Goal: Task Accomplishment & Management: Manage account settings

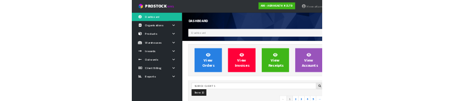
scroll to position [745, 326]
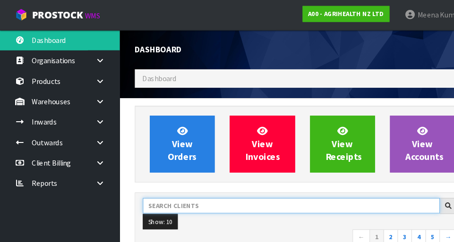
click at [177, 191] on input "text" at bounding box center [275, 194] width 281 height 15
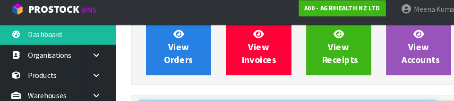
scroll to position [136, 0]
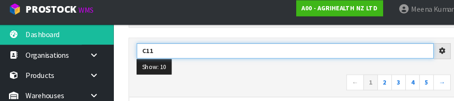
type input "C11"
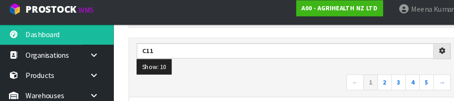
click at [235, 77] on nav "← 1 2 3 4 5 →" at bounding box center [283, 84] width 297 height 17
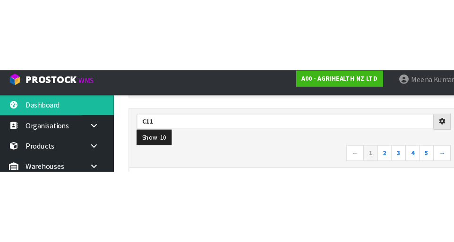
scroll to position [141, 0]
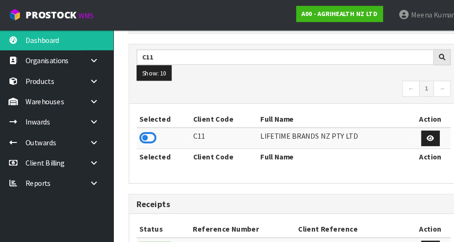
click at [141, 133] on icon at bounding box center [145, 131] width 16 height 14
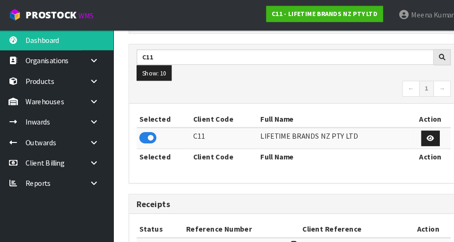
scroll to position [619, 326]
click at [90, 98] on icon at bounding box center [94, 96] width 9 height 7
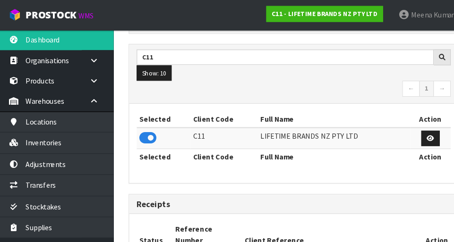
scroll to position [765, 326]
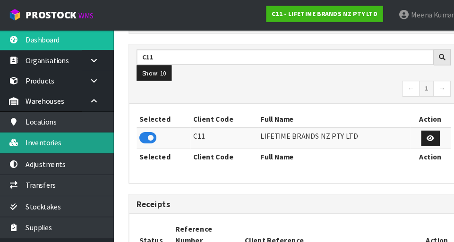
click at [76, 139] on link "Inventories" at bounding box center [56, 135] width 113 height 19
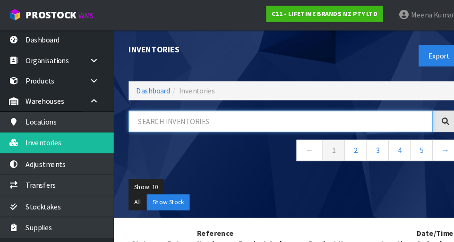
click at [186, 116] on input "text" at bounding box center [270, 115] width 287 height 20
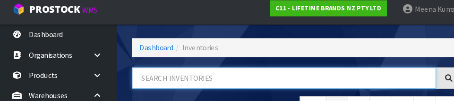
scroll to position [61, 0]
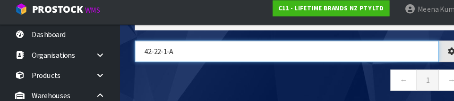
type input "42-22-1-A"
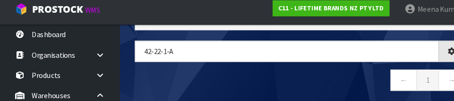
click at [203, 85] on nav "← 1 →" at bounding box center [283, 82] width 312 height 23
click at [283, 78] on nav "← 1 →" at bounding box center [283, 82] width 312 height 23
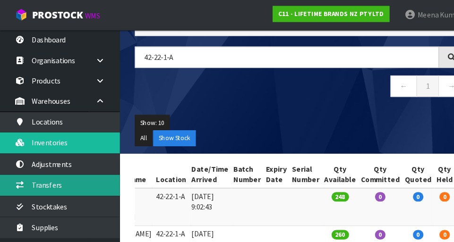
click at [76, 174] on link "Transfers" at bounding box center [56, 175] width 113 height 19
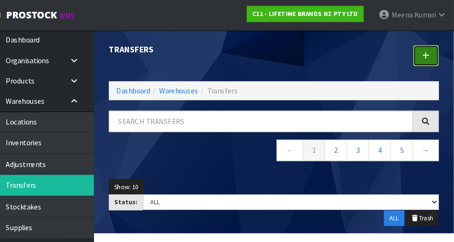
click at [283, 47] on link at bounding box center [427, 52] width 25 height 20
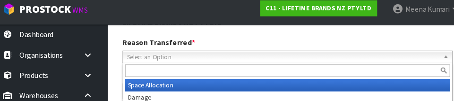
scroll to position [137, 0]
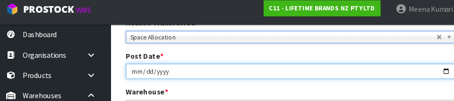
click at [283, 79] on input "[DATE]" at bounding box center [283, 73] width 312 height 15
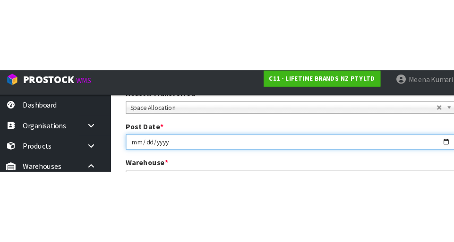
scroll to position [142, 0]
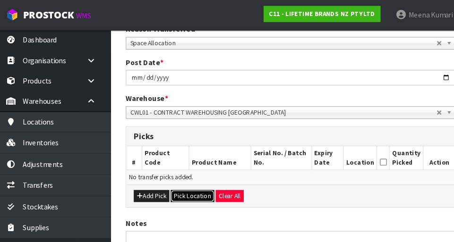
click at [190, 185] on button "Pick Location" at bounding box center [190, 185] width 41 height 11
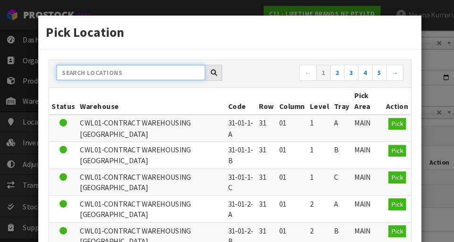
paste input "42-22-1-A"
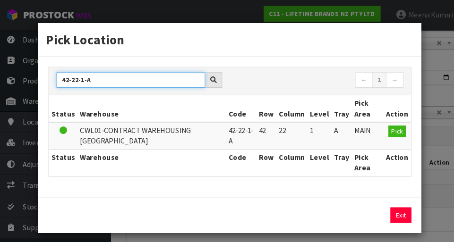
type input "42-22-1-A"
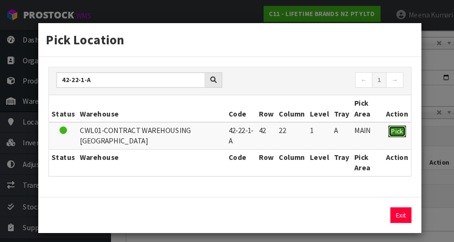
click at [283, 127] on span "Pick" at bounding box center [384, 124] width 11 height 8
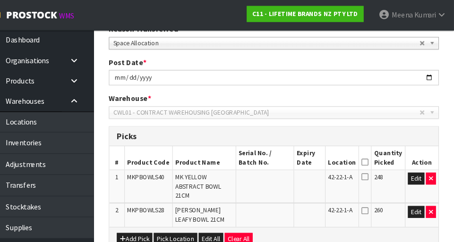
click at [283, 153] on icon at bounding box center [369, 153] width 7 height 0
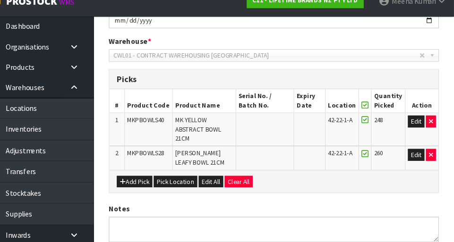
scroll to position [250, 0]
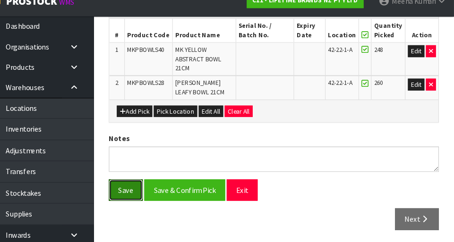
click at [144, 189] on button "Save" at bounding box center [143, 193] width 32 height 20
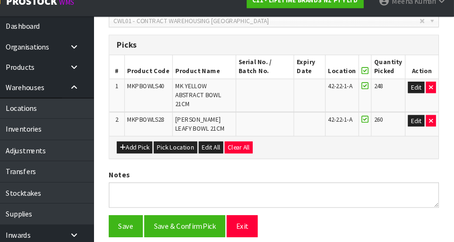
scroll to position [0, 0]
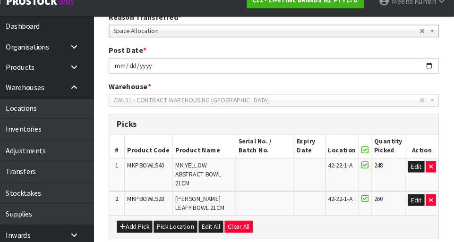
scroll to position [175, 0]
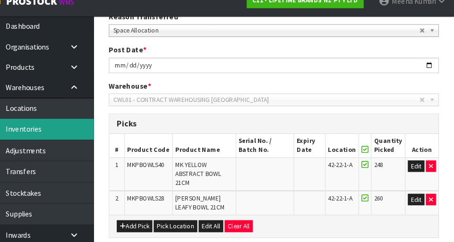
click at [67, 139] on link "Inventories" at bounding box center [56, 135] width 113 height 19
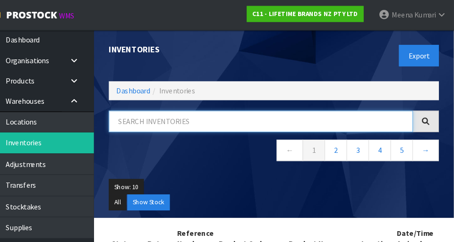
paste input "MKPBOWLS40"
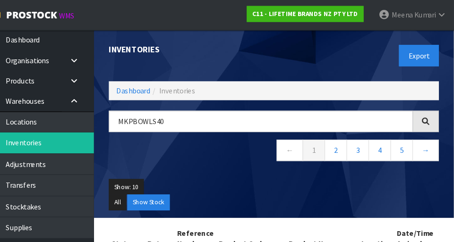
click at [211, 56] on div "Inventories" at bounding box center [201, 46] width 163 height 37
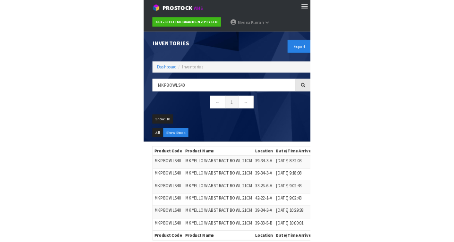
scroll to position [0, 0]
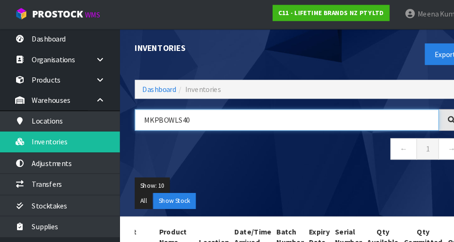
click at [283, 110] on input "MKPBOWLS40" at bounding box center [270, 114] width 287 height 20
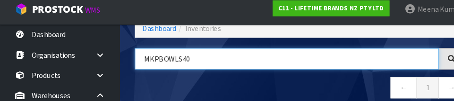
scroll to position [61, 0]
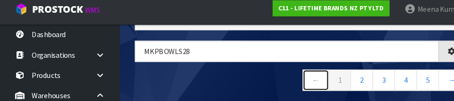
click at [283, 88] on link "←" at bounding box center [298, 81] width 25 height 20
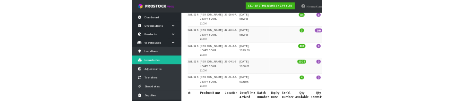
scroll to position [0, 0]
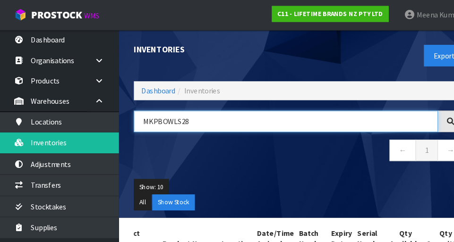
click at [206, 117] on input "MKPBOWLS28" at bounding box center [270, 115] width 287 height 20
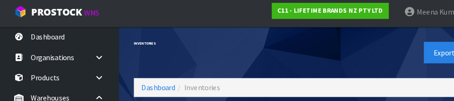
scroll to position [61, 0]
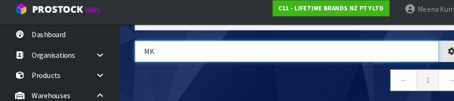
type input "M"
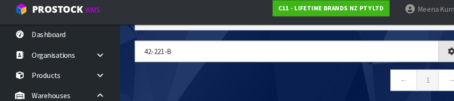
click at [278, 85] on nav "← 1 →" at bounding box center [283, 82] width 312 height 23
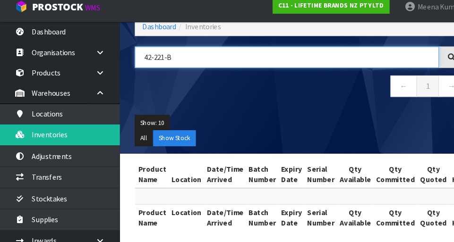
click at [156, 65] on input "42-221-B" at bounding box center [270, 62] width 287 height 20
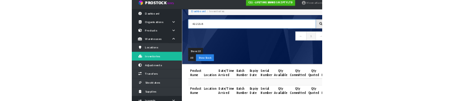
scroll to position [55, 0]
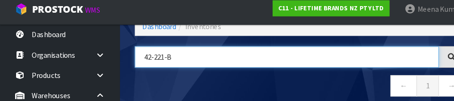
click at [154, 59] on input "42-221-B" at bounding box center [270, 60] width 287 height 20
click at [151, 60] on input "42-221-B" at bounding box center [270, 60] width 287 height 20
click at [153, 60] on input "42-221-B" at bounding box center [270, 60] width 287 height 20
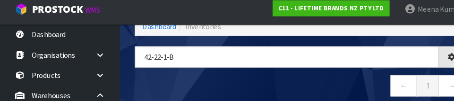
click at [236, 81] on nav "← 1 →" at bounding box center [283, 88] width 312 height 23
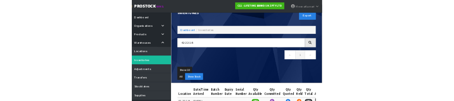
scroll to position [0, 0]
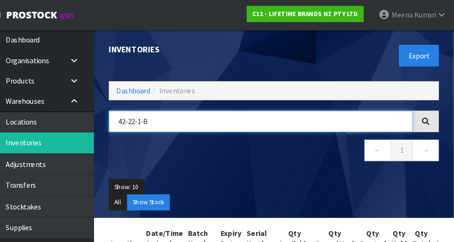
click at [219, 118] on input "42-22-1-B" at bounding box center [270, 115] width 287 height 20
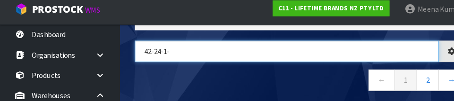
scroll to position [0, 201]
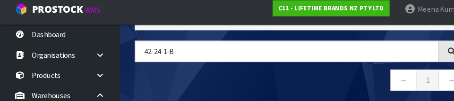
click at [280, 77] on nav "← 1 →" at bounding box center [283, 82] width 312 height 23
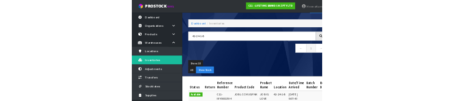
scroll to position [0, 0]
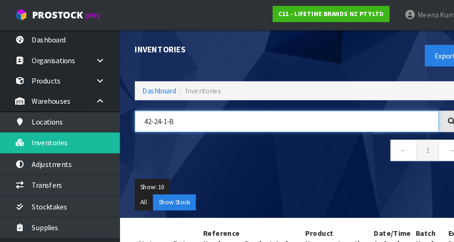
click at [213, 118] on input "42-24-1-B" at bounding box center [270, 115] width 287 height 20
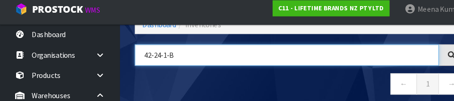
scroll to position [61, 0]
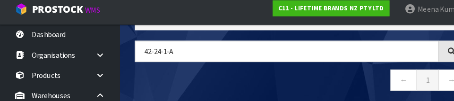
click at [245, 83] on nav "← 1 →" at bounding box center [283, 82] width 312 height 23
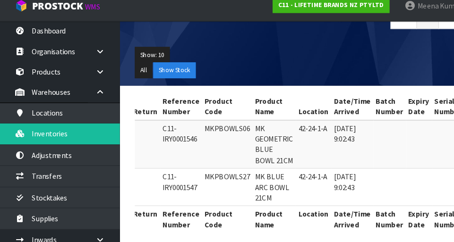
scroll to position [0, 0]
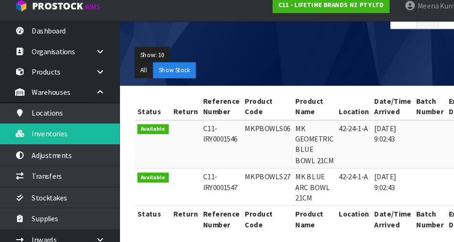
copy td "MKPBOWLS06"
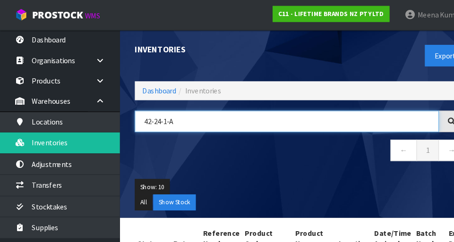
click at [183, 118] on input "42-24-1-A" at bounding box center [270, 115] width 287 height 20
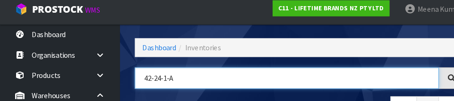
scroll to position [61, 0]
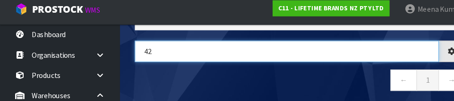
type input "4"
paste input "MKPBOWLS06"
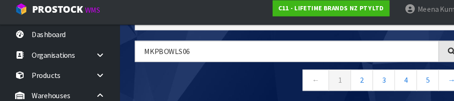
click at [237, 87] on nav "← 1 2 3 4 5 →" at bounding box center [283, 82] width 312 height 23
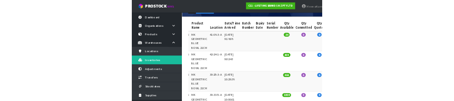
scroll to position [0, 0]
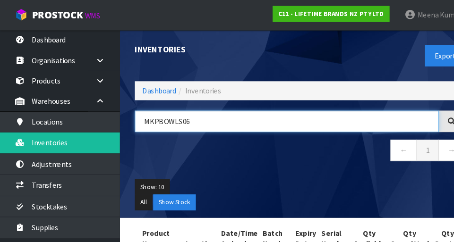
click at [228, 114] on input "MKPBOWLS06" at bounding box center [270, 115] width 287 height 20
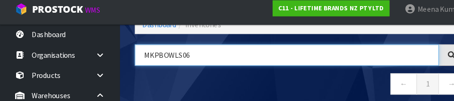
scroll to position [61, 0]
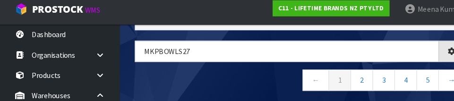
click at [245, 77] on nav "← 1 2 3 4 5 →" at bounding box center [283, 82] width 312 height 23
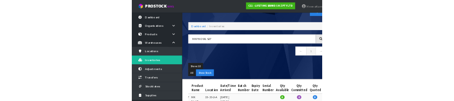
scroll to position [0, 0]
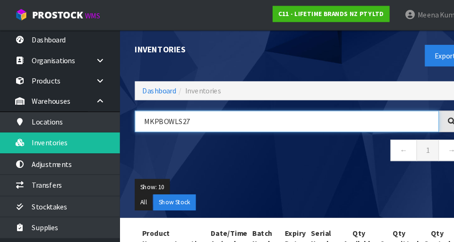
click at [205, 117] on input "MKPBOWLS27" at bounding box center [270, 115] width 287 height 20
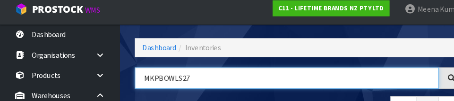
scroll to position [61, 0]
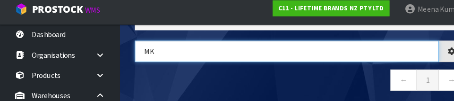
type input "M"
type input "42-24-1-A"
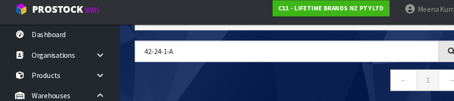
click at [255, 85] on nav "← 1 →" at bounding box center [283, 82] width 312 height 23
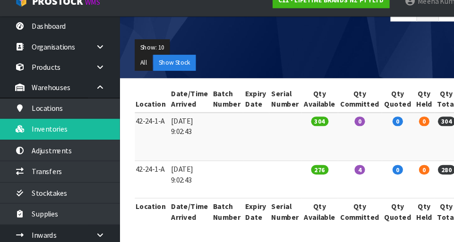
scroll to position [0, 0]
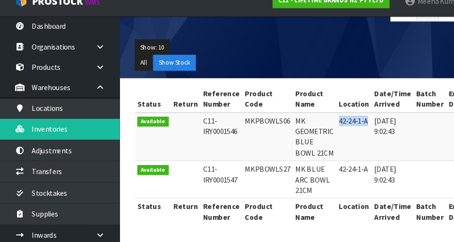
copy td "42-24-1-A"
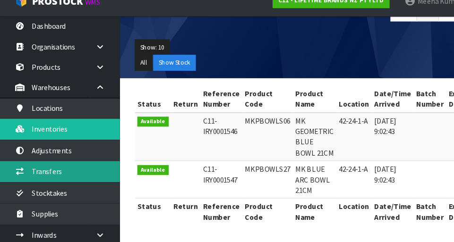
click at [63, 175] on link "Transfers" at bounding box center [56, 175] width 113 height 19
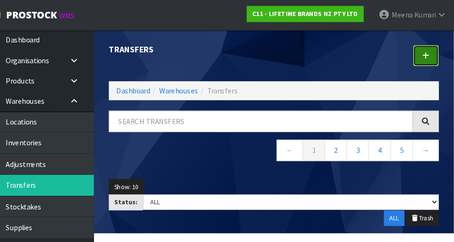
click at [283, 54] on icon at bounding box center [427, 52] width 7 height 7
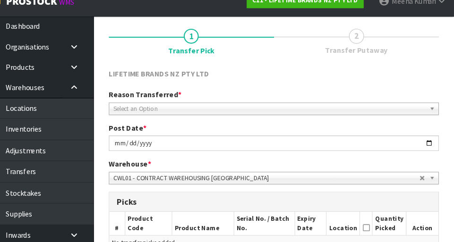
click at [244, 111] on span "Select an Option" at bounding box center [279, 115] width 295 height 11
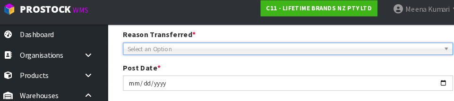
scroll to position [137, 0]
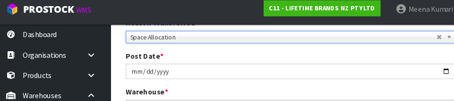
click at [283, 56] on div "Post Date * 2025-09-12" at bounding box center [283, 66] width 326 height 27
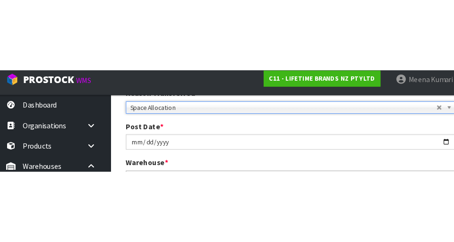
scroll to position [142, 0]
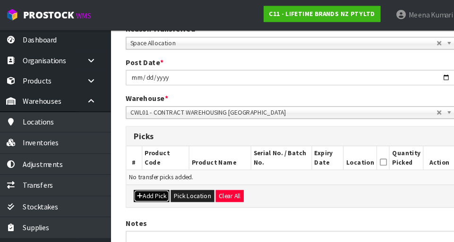
click at [150, 187] on button "Add Pick" at bounding box center [152, 185] width 34 height 11
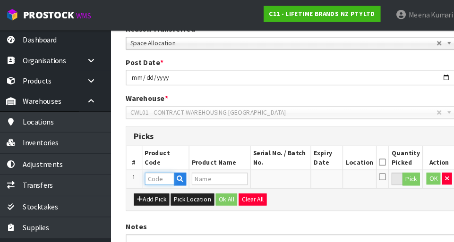
paste input "42-24-1-A"
type input "42-24-1-A"
click at [283, 169] on icon "button" at bounding box center [431, 169] width 4 height 6
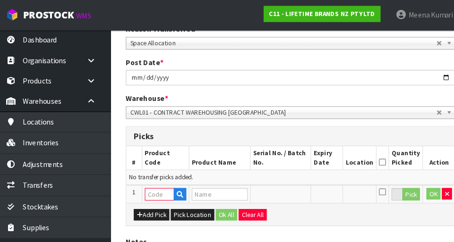
scroll to position [0, 0]
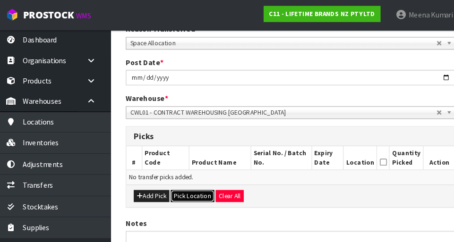
click at [192, 182] on button "Pick Location" at bounding box center [190, 185] width 41 height 11
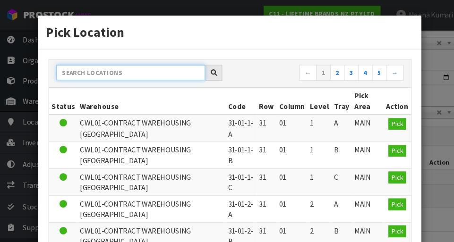
paste input "42-24-1-A"
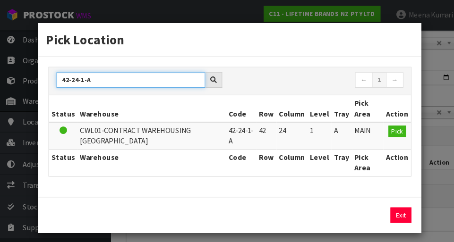
type input "42-24-1-A"
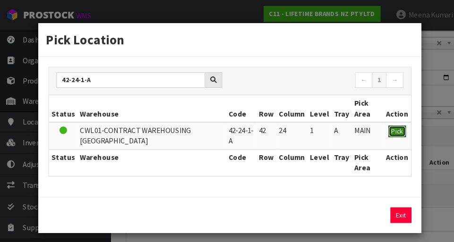
click at [283, 127] on button "Pick" at bounding box center [384, 124] width 17 height 11
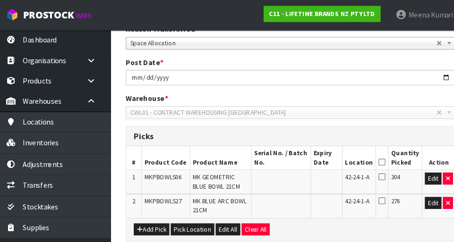
click at [283, 153] on icon at bounding box center [369, 153] width 7 height 0
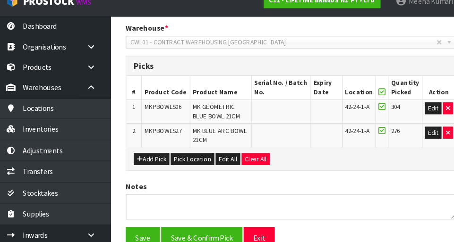
scroll to position [241, 0]
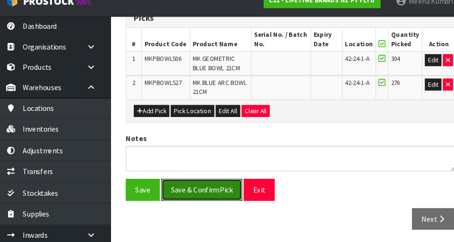
click at [198, 191] on button "Save & Confirm Pick" at bounding box center [199, 192] width 76 height 20
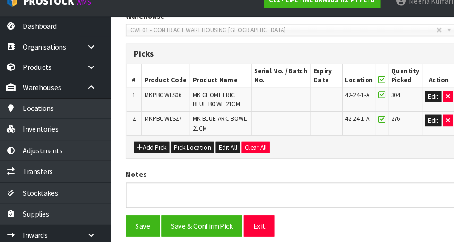
scroll to position [0, 0]
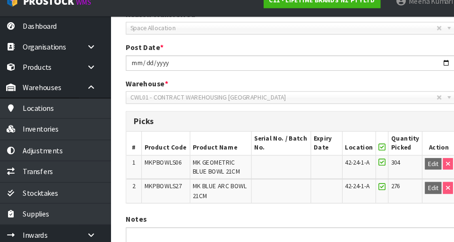
scroll to position [255, 0]
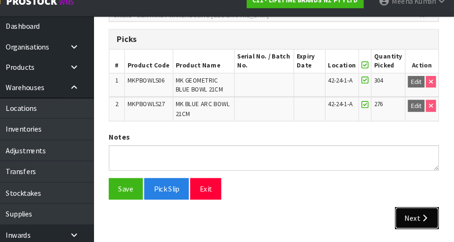
click at [283, 224] on button "Next" at bounding box center [419, 219] width 42 height 20
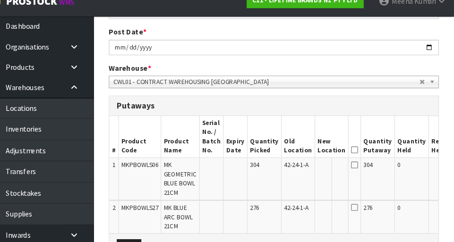
scroll to position [319, 0]
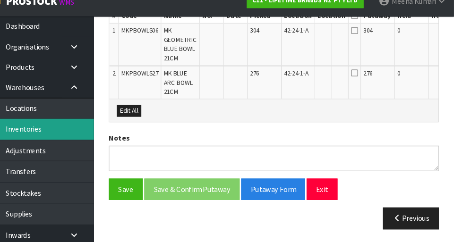
click at [62, 136] on link "Inventories" at bounding box center [56, 135] width 113 height 19
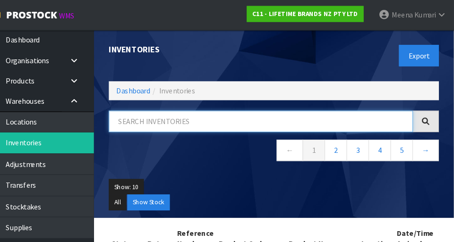
click at [218, 116] on input "text" at bounding box center [270, 115] width 287 height 20
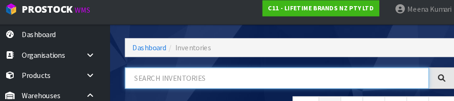
scroll to position [61, 0]
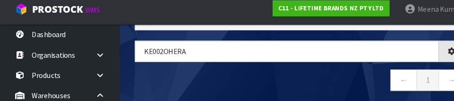
click at [235, 75] on nav "← 1 →" at bounding box center [283, 82] width 312 height 23
type input "KE002OHERA"
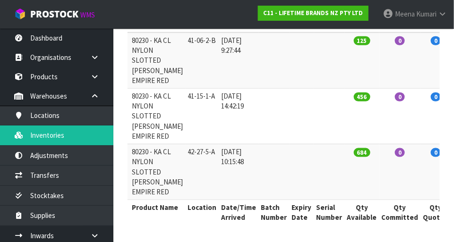
scroll to position [0, 0]
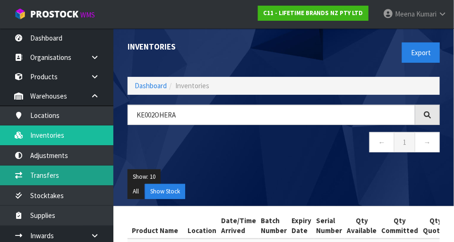
click at [33, 175] on link "Transfers" at bounding box center [56, 175] width 113 height 19
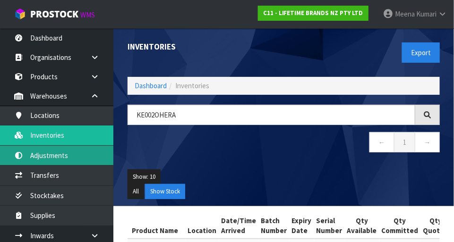
click at [41, 159] on link "Adjustments" at bounding box center [56, 155] width 113 height 19
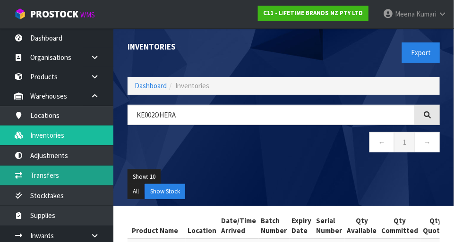
click at [37, 177] on link "Transfers" at bounding box center [56, 175] width 113 height 19
click at [36, 177] on link "Transfers" at bounding box center [56, 175] width 113 height 19
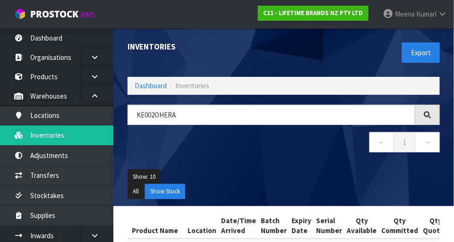
click at [283, 14] on icon at bounding box center [442, 13] width 9 height 7
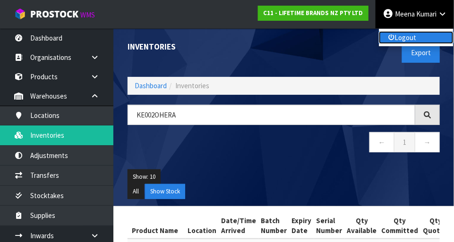
click at [283, 35] on link "Logout" at bounding box center [416, 37] width 75 height 13
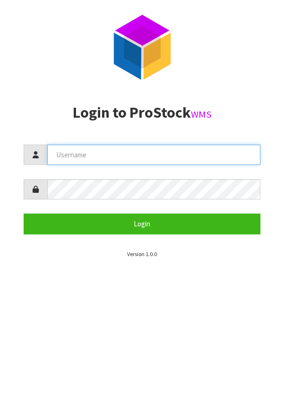
click at [208, 146] on input "text" at bounding box center [153, 154] width 213 height 20
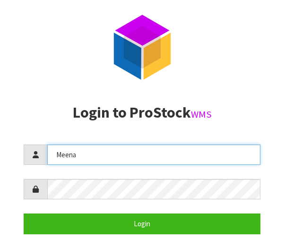
type input "Meena"
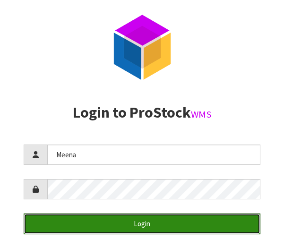
click at [204, 226] on button "Login" at bounding box center [142, 223] width 236 height 20
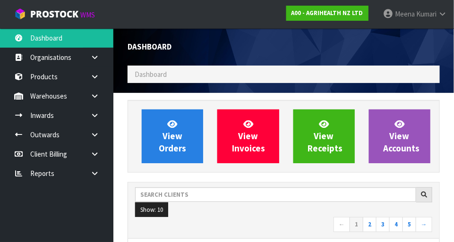
scroll to position [745, 326]
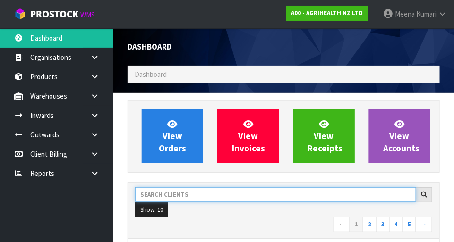
click at [182, 194] on input "text" at bounding box center [275, 194] width 281 height 15
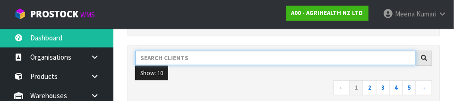
scroll to position [138, 0]
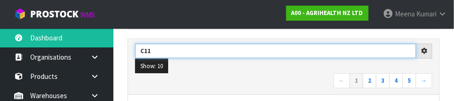
type input "C11"
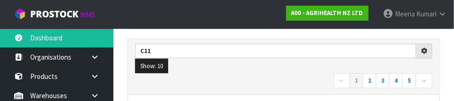
click at [241, 78] on nav "← 1 2 3 4 5 →" at bounding box center [283, 82] width 297 height 17
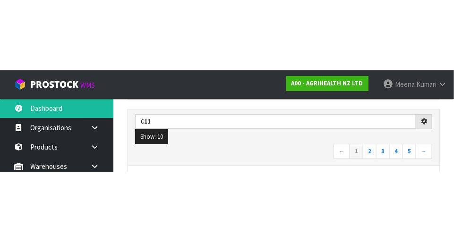
scroll to position [143, 0]
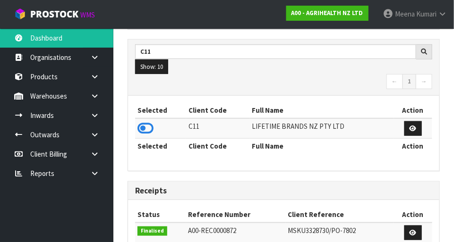
click at [151, 130] on icon at bounding box center [145, 128] width 16 height 14
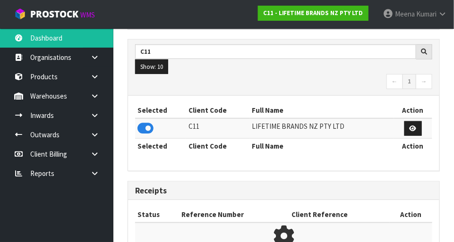
scroll to position [619, 326]
click at [105, 78] on link at bounding box center [98, 76] width 30 height 19
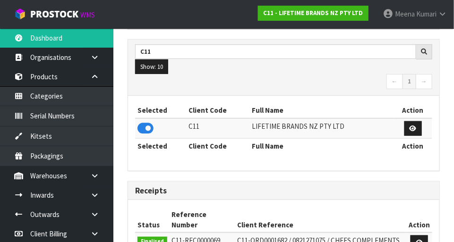
scroll to position [765, 326]
click at [99, 78] on icon at bounding box center [94, 76] width 9 height 7
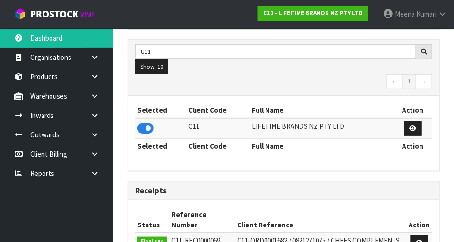
click at [102, 101] on link at bounding box center [98, 95] width 30 height 19
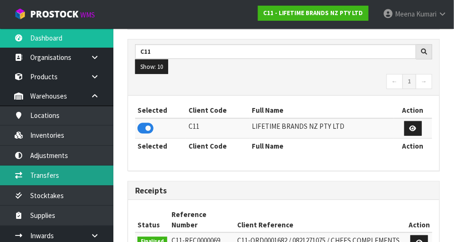
click at [67, 180] on link "Transfers" at bounding box center [56, 175] width 113 height 19
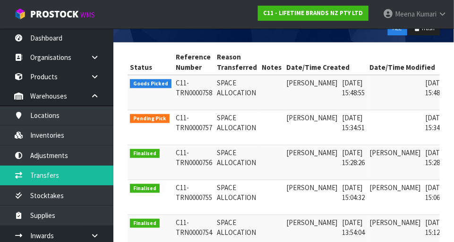
scroll to position [174, 0]
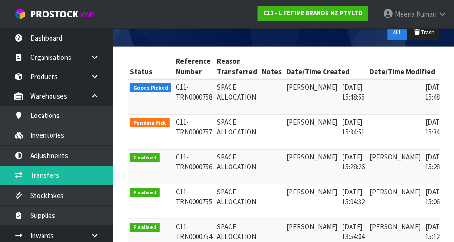
click at [453, 91] on link at bounding box center [463, 89] width 17 height 15
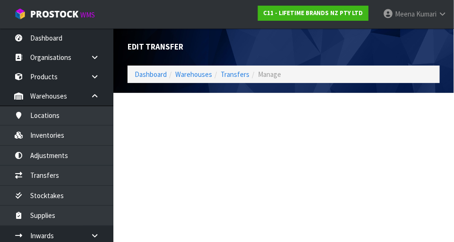
click at [424, 88] on div "Edit Transfer Dashboard Warehouses Transfers Manage" at bounding box center [283, 60] width 326 height 65
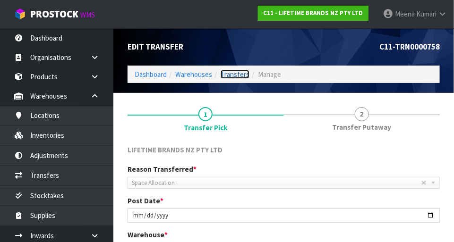
click at [231, 78] on link "Transfers" at bounding box center [234, 74] width 29 height 9
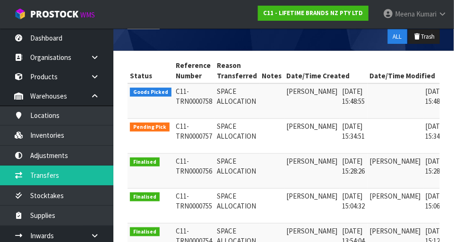
click at [453, 132] on link at bounding box center [463, 128] width 17 height 15
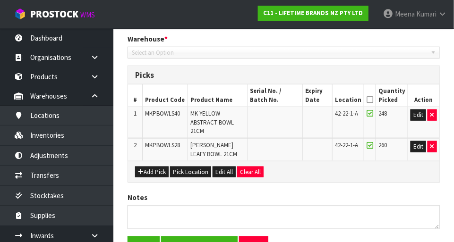
type input "[DATE]"
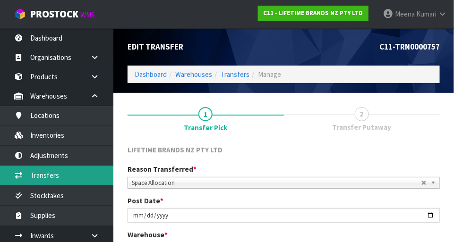
click at [69, 174] on link "Transfers" at bounding box center [56, 175] width 113 height 19
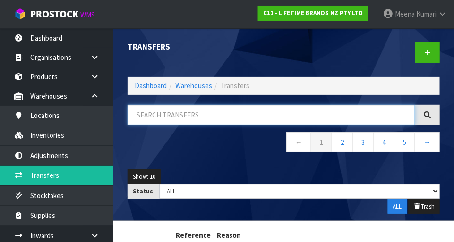
click at [196, 117] on input "text" at bounding box center [270, 115] width 287 height 20
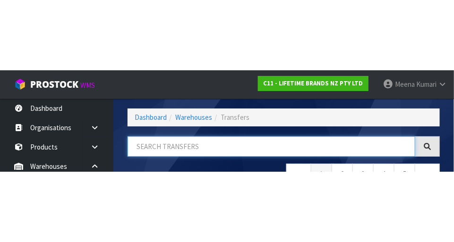
scroll to position [64, 0]
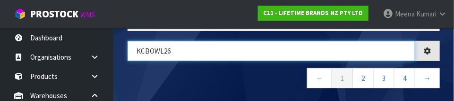
type input "KCBOWL26"
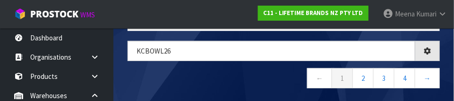
click at [242, 77] on nav "← 1 2 3 4 →" at bounding box center [283, 79] width 312 height 23
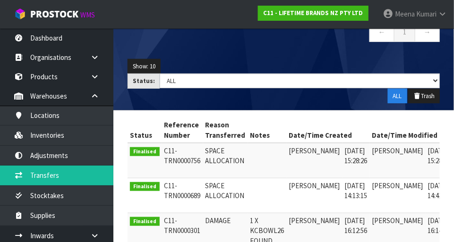
scroll to position [0, 13]
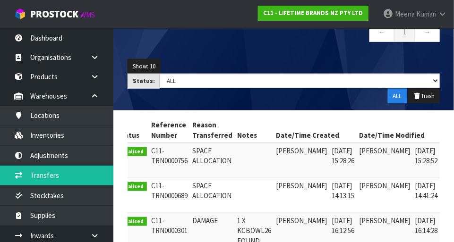
click at [449, 150] on icon at bounding box center [452, 153] width 7 height 6
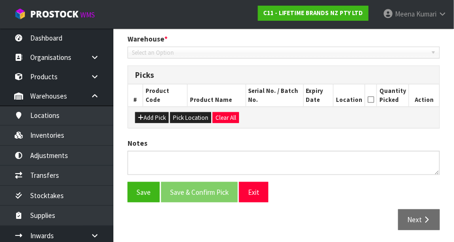
type input "[DATE]"
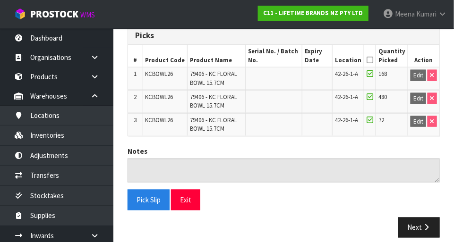
scroll to position [232, 0]
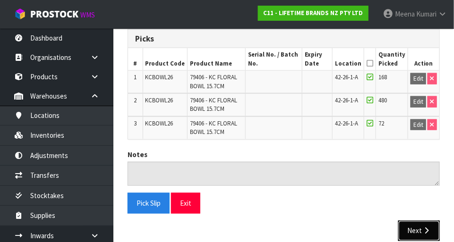
click at [424, 231] on icon "button" at bounding box center [426, 231] width 9 height 7
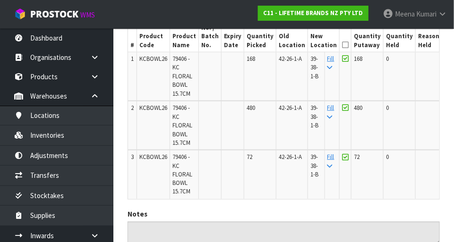
scroll to position [268, 0]
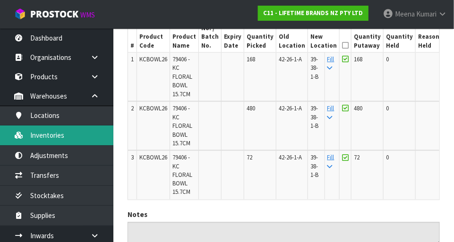
click at [72, 139] on link "Inventories" at bounding box center [56, 135] width 113 height 19
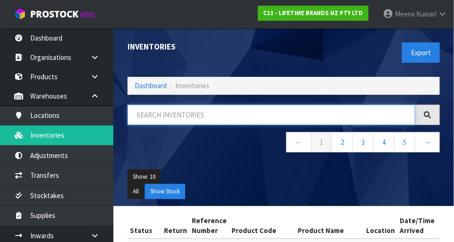
paste input "KCBOWL26"
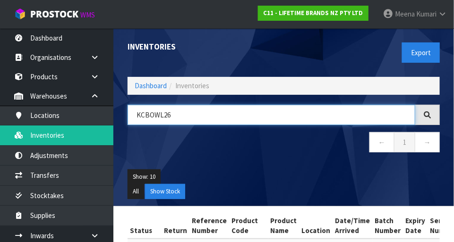
type input "KCBOWL26"
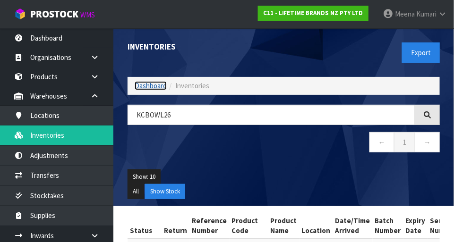
click at [144, 88] on link "Dashboard" at bounding box center [151, 85] width 32 height 9
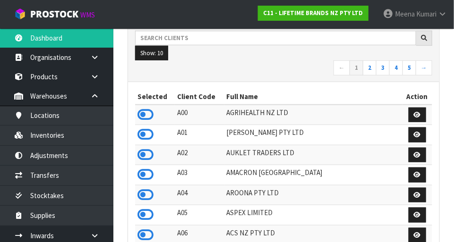
scroll to position [765, 326]
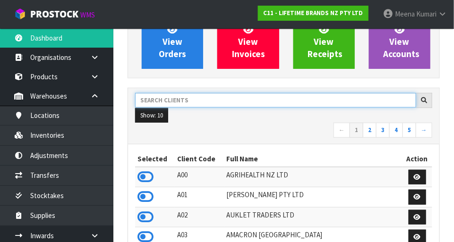
click at [223, 102] on input "text" at bounding box center [275, 100] width 281 height 15
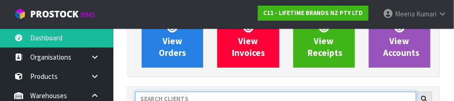
scroll to position [138, 0]
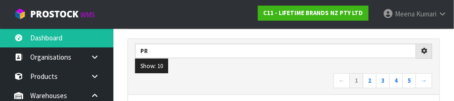
click at [246, 87] on nav "← 1 2 3 4 5 →" at bounding box center [283, 82] width 297 height 17
type input "PR"
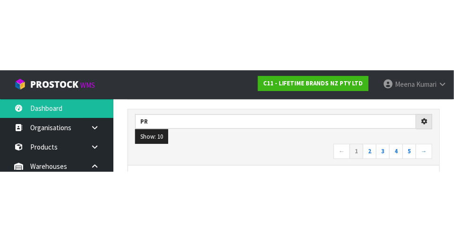
scroll to position [143, 0]
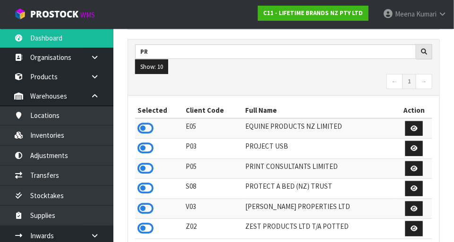
click at [150, 190] on icon at bounding box center [145, 188] width 16 height 14
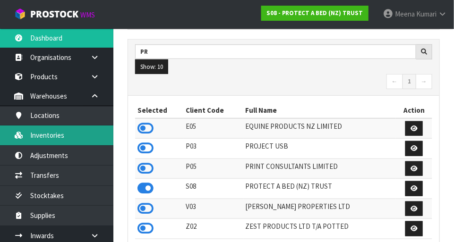
click at [68, 143] on link "Inventories" at bounding box center [56, 135] width 113 height 19
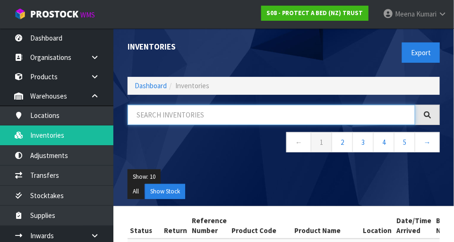
click at [202, 117] on input "text" at bounding box center [270, 115] width 287 height 20
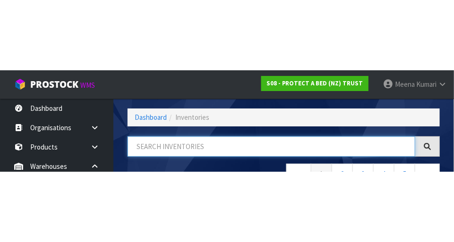
scroll to position [64, 0]
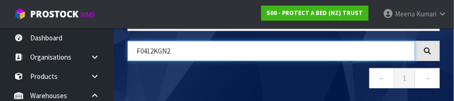
type input "F0412KGN2"
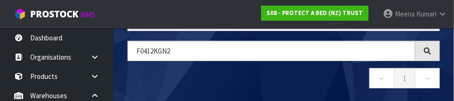
click at [208, 83] on nav "← 1 →" at bounding box center [283, 79] width 312 height 23
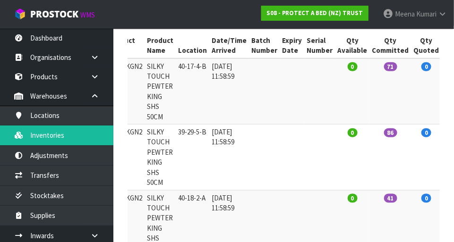
scroll to position [0, 0]
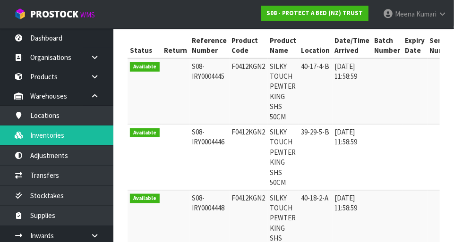
copy td "F0412KGN2"
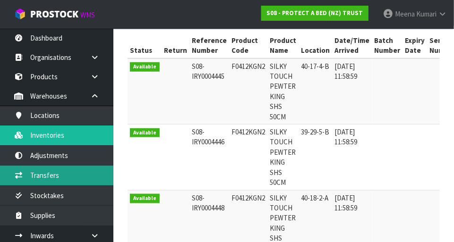
click at [61, 176] on link "Transfers" at bounding box center [56, 175] width 113 height 19
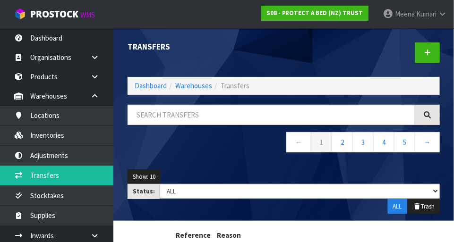
click at [437, 70] on div at bounding box center [365, 52] width 163 height 49
click at [439, 55] on link at bounding box center [427, 52] width 25 height 20
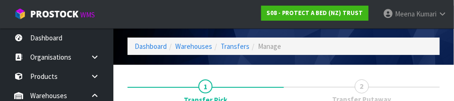
scroll to position [140, 0]
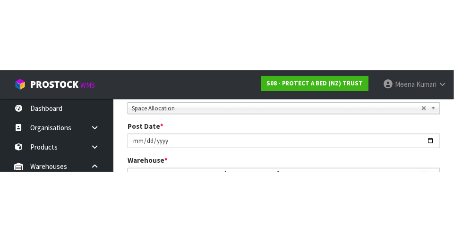
scroll to position [144, 0]
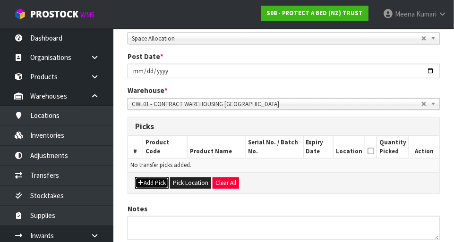
click at [154, 185] on button "Add Pick" at bounding box center [152, 182] width 34 height 11
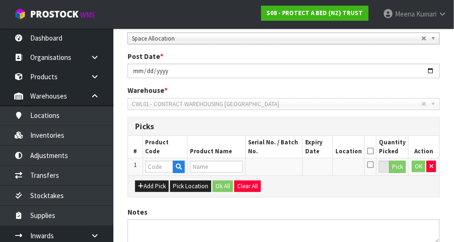
click at [419, 192] on div "Add Pick Pick Location Ok All Clear All" at bounding box center [283, 186] width 311 height 21
click at [117, 143] on section "1 Transfer Pick 2 Transfer Putaway PROTECT A BED (NZ) TRUST Reason Transferred …" at bounding box center [283, 131] width 340 height 364
paste input "F0412KGN2"
type input "F0412KGN2"
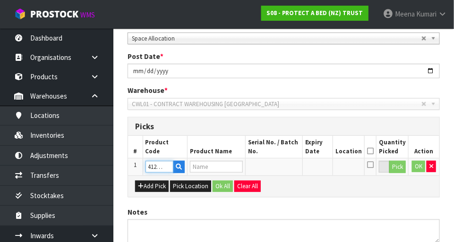
type input "SILKY TOUCH PEWTER KING SHS 50CM"
type input "F0412KGN2"
click at [393, 169] on button "Pick" at bounding box center [397, 167] width 17 height 12
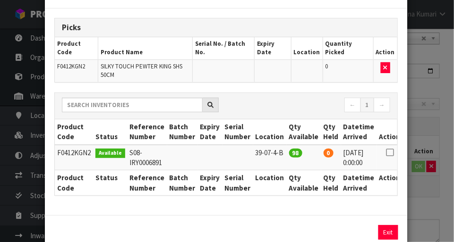
scroll to position [43, 0]
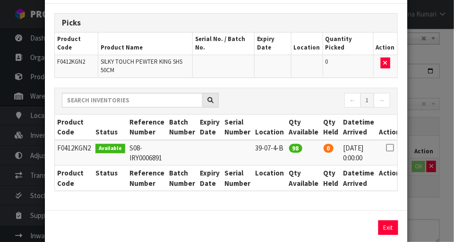
click at [431, 169] on div "Pick Line Picks Product Code Product Name Serial No. / Batch No. Expiry Date Lo…" at bounding box center [227, 121] width 454 height 242
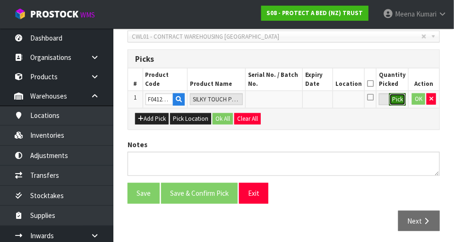
scroll to position [211, 0]
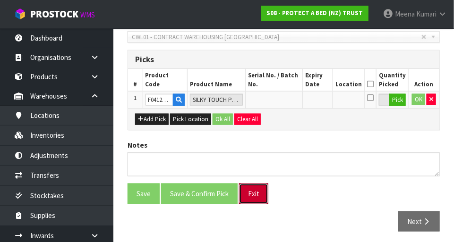
click at [256, 200] on button "Exit" at bounding box center [253, 194] width 29 height 20
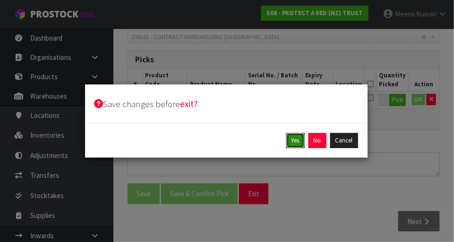
click at [298, 146] on button "Yes" at bounding box center [295, 140] width 18 height 15
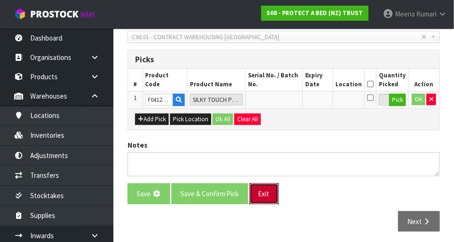
scroll to position [0, 0]
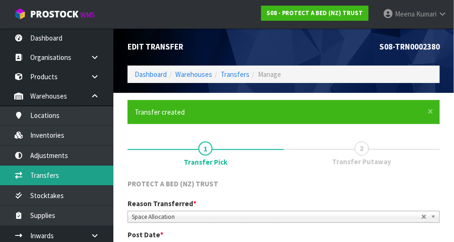
click at [72, 175] on link "Transfers" at bounding box center [56, 175] width 113 height 19
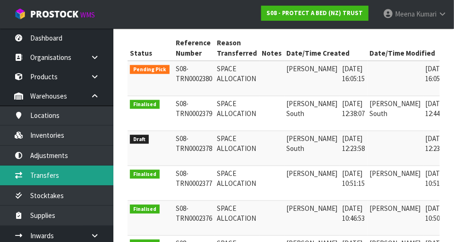
scroll to position [0, 24]
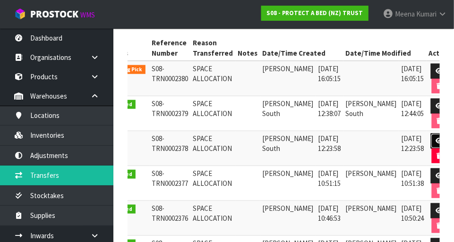
click at [430, 139] on link at bounding box center [438, 141] width 17 height 15
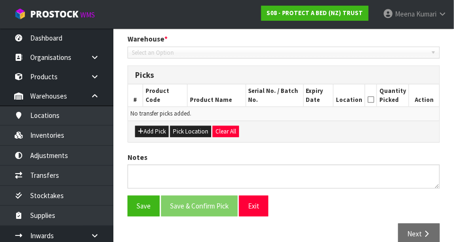
type input "[DATE]"
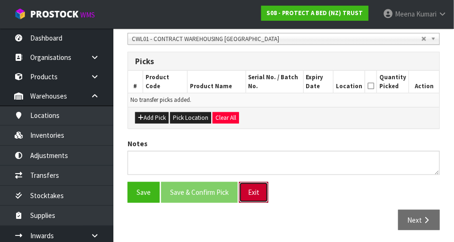
click at [261, 189] on button "Exit" at bounding box center [253, 192] width 29 height 20
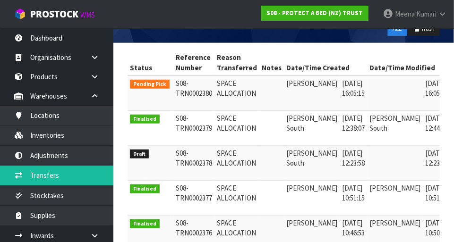
scroll to position [0, 24]
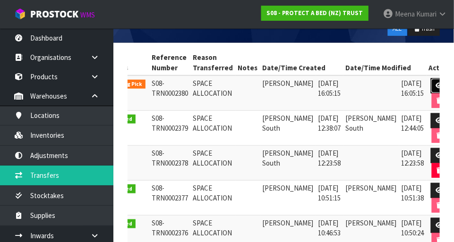
click at [436, 83] on icon at bounding box center [439, 86] width 7 height 6
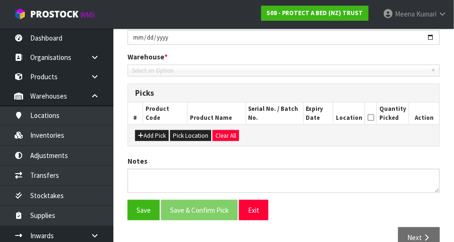
click at [429, 102] on th "Action" at bounding box center [424, 113] width 30 height 22
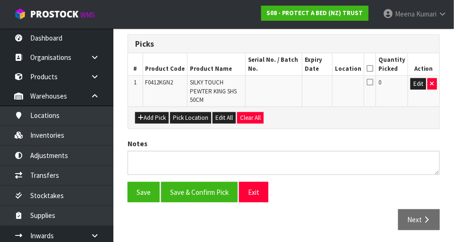
type input "[DATE]"
click at [431, 84] on icon "button" at bounding box center [432, 84] width 4 height 6
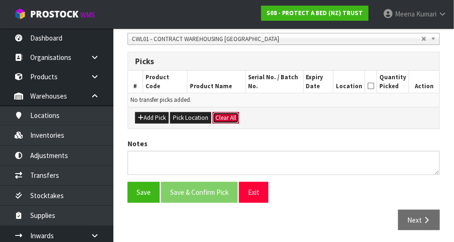
click at [229, 116] on button "Clear All" at bounding box center [225, 117] width 26 height 11
click at [254, 189] on button "Exit" at bounding box center [253, 192] width 29 height 20
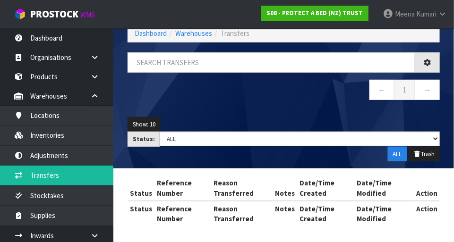
click at [256, 187] on th "Reason Transferred" at bounding box center [241, 188] width 61 height 25
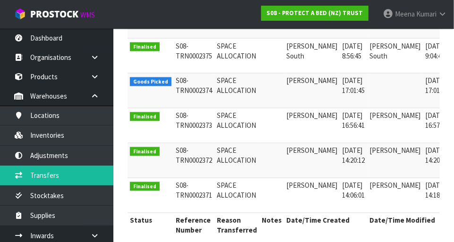
scroll to position [0, 24]
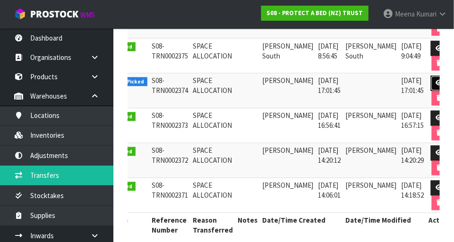
click at [436, 81] on icon at bounding box center [439, 83] width 7 height 6
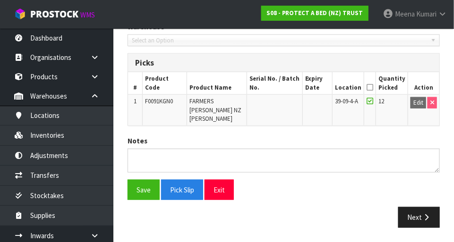
scroll to position [198, 0]
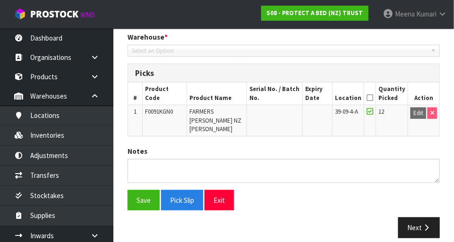
type input "[DATE]"
click at [363, 101] on th "Location" at bounding box center [348, 94] width 32 height 22
click at [373, 98] on icon at bounding box center [369, 98] width 7 height 0
click at [431, 218] on button "Next" at bounding box center [419, 228] width 42 height 20
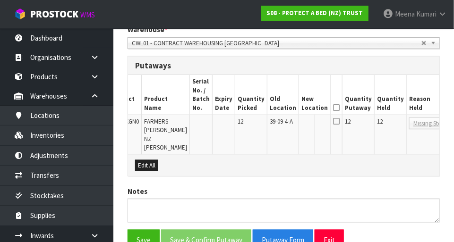
scroll to position [0, 44]
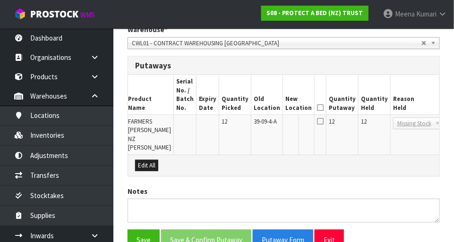
click at [449, 125] on button "Edit" at bounding box center [457, 123] width 16 height 11
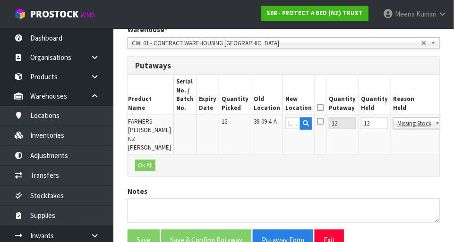
scroll to position [0, 42]
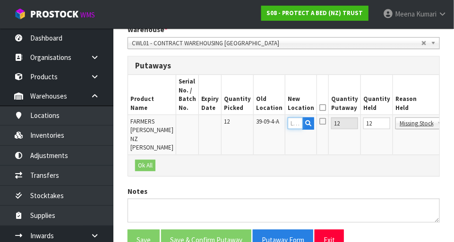
click at [287, 125] on input "text" at bounding box center [294, 124] width 15 height 12
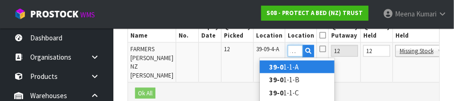
scroll to position [0, 7]
type input "39-09-1-B"
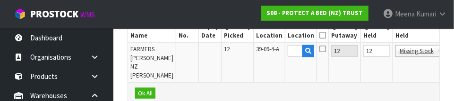
click at [451, 51] on button "OK" at bounding box center [457, 50] width 13 height 11
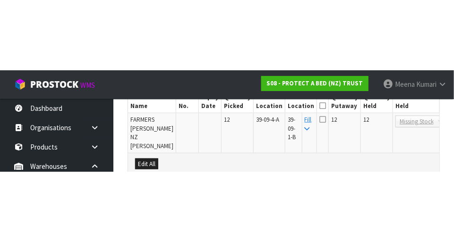
scroll to position [245, 0]
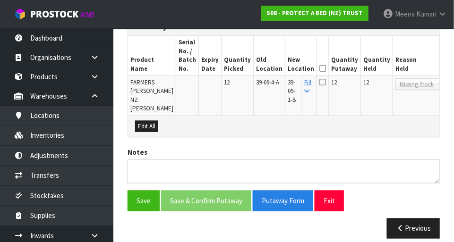
click at [451, 85] on button "Edit" at bounding box center [459, 83] width 16 height 11
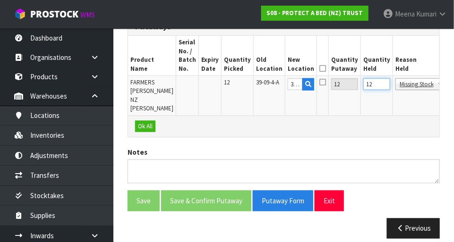
click at [363, 84] on input "12" at bounding box center [376, 84] width 27 height 12
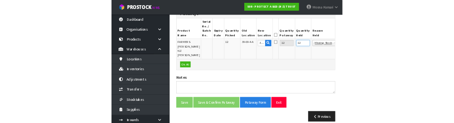
scroll to position [240, 0]
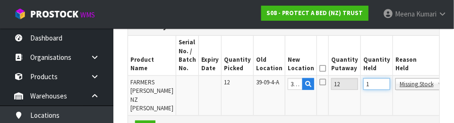
type input "0"
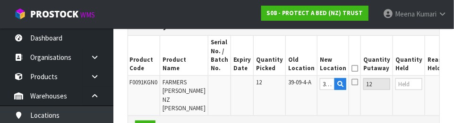
click at [453, 88] on button "OK" at bounding box center [460, 83] width 13 height 11
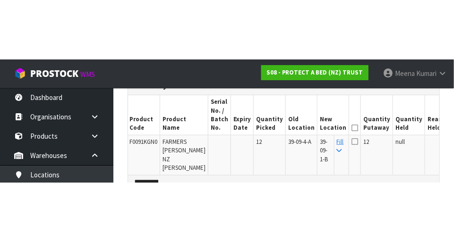
scroll to position [245, 0]
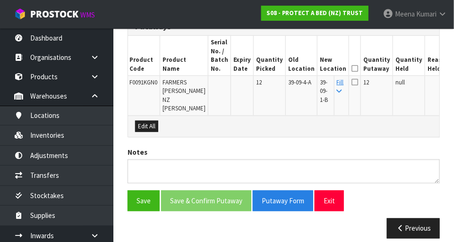
click at [351, 68] on icon at bounding box center [354, 68] width 7 height 0
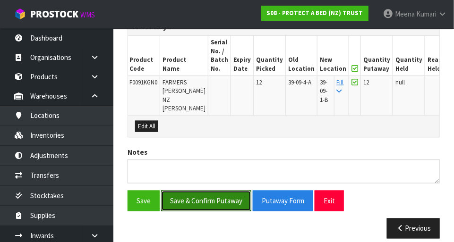
click at [213, 193] on button "Save & Confirm Putaway" at bounding box center [206, 201] width 90 height 20
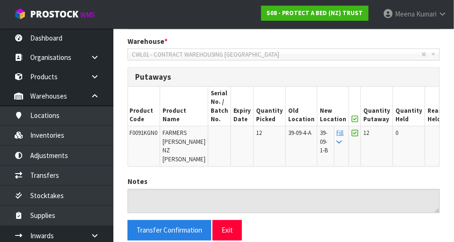
scroll to position [239, 0]
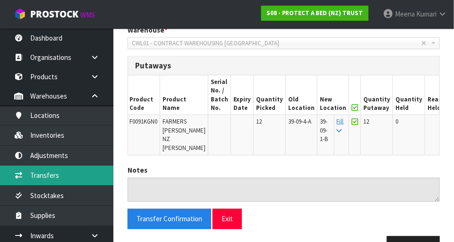
click at [59, 174] on link "Transfers" at bounding box center [56, 175] width 113 height 19
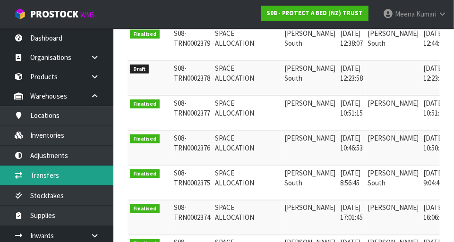
scroll to position [0, 23]
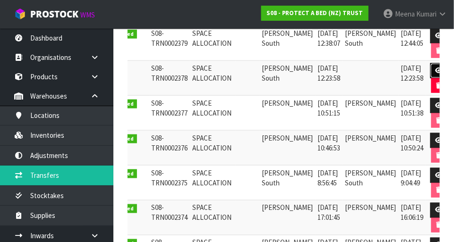
click at [435, 68] on icon at bounding box center [438, 71] width 7 height 6
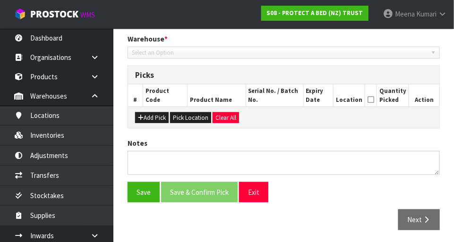
scroll to position [210, 0]
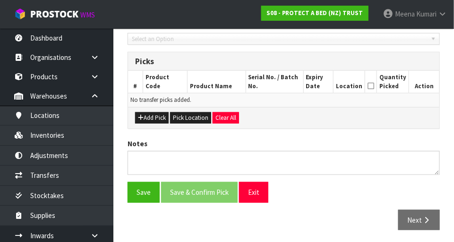
type input "[DATE]"
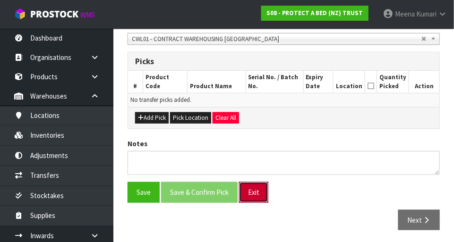
click at [258, 200] on button "Exit" at bounding box center [253, 192] width 29 height 20
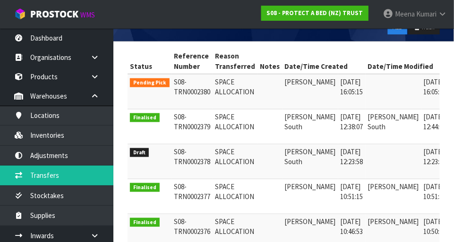
scroll to position [0, 23]
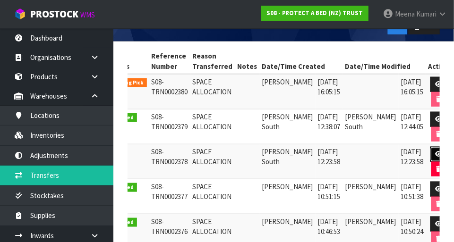
click at [430, 154] on link at bounding box center [438, 154] width 17 height 15
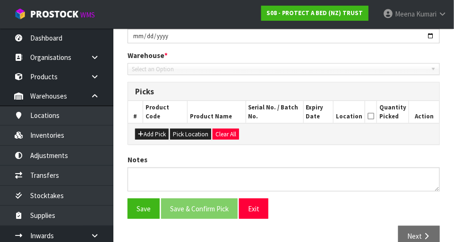
scroll to position [210, 0]
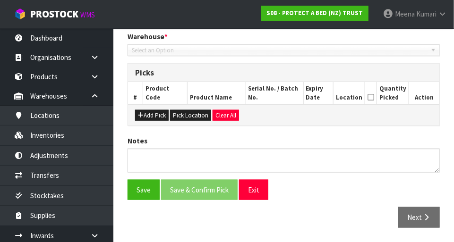
type input "[DATE]"
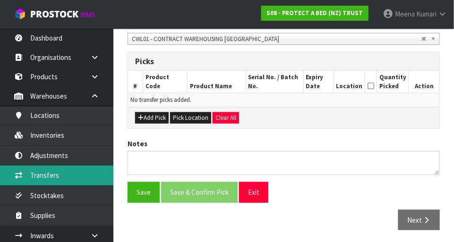
click at [69, 171] on link "Transfers" at bounding box center [56, 175] width 113 height 19
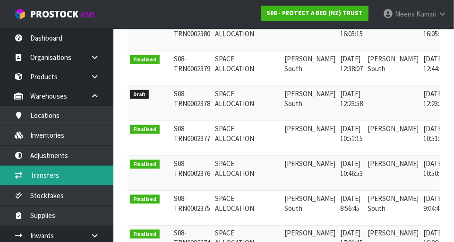
scroll to position [0, 23]
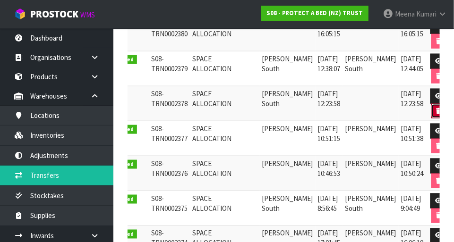
click at [431, 111] on button "button" at bounding box center [439, 111] width 16 height 15
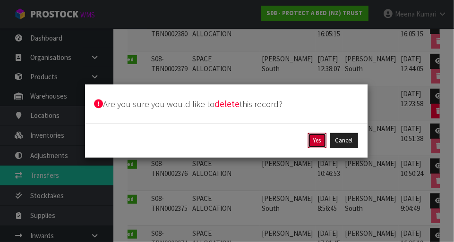
click at [316, 147] on button "Yes" at bounding box center [317, 140] width 18 height 15
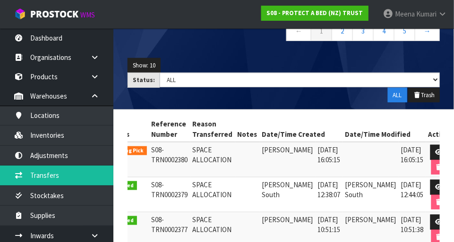
scroll to position [108, 0]
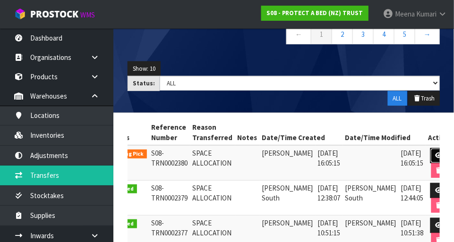
click at [435, 153] on icon at bounding box center [438, 155] width 7 height 6
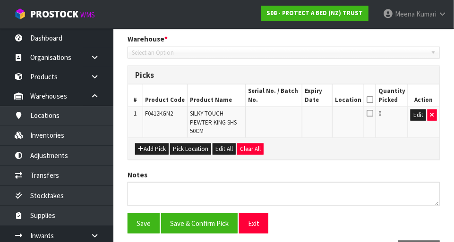
type input "[DATE]"
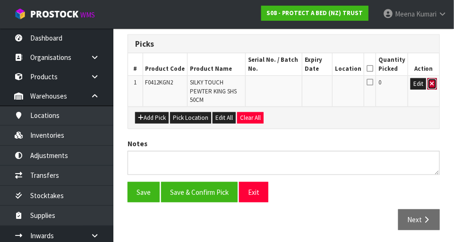
click at [432, 84] on icon "button" at bounding box center [432, 84] width 4 height 6
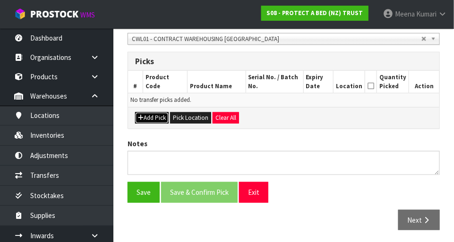
click at [154, 120] on button "Add Pick" at bounding box center [152, 117] width 34 height 11
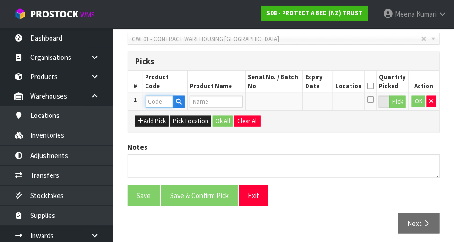
paste input "F0412KGN2"
type input "F0412KGN2"
type input "SILKY TOUCH PEWTER KING SHS 50CM"
type input "F0412KGN2"
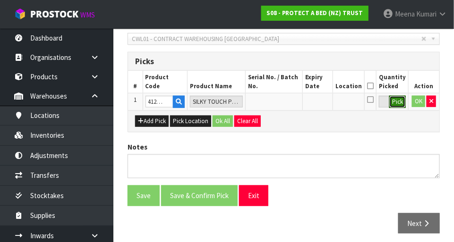
click at [395, 106] on button "Pick" at bounding box center [397, 102] width 17 height 12
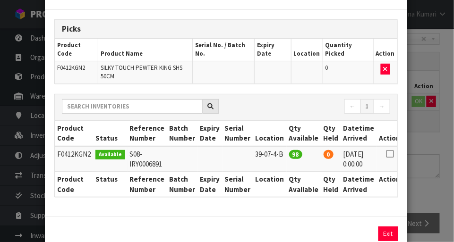
scroll to position [40, 0]
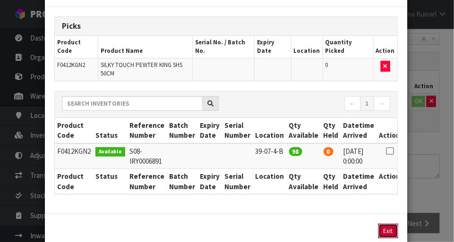
click at [389, 224] on button "Exit" at bounding box center [388, 231] width 20 height 15
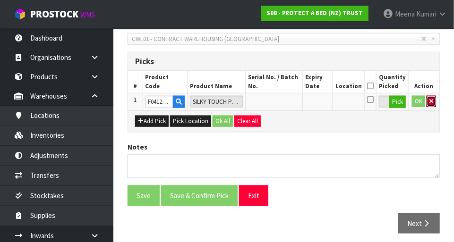
click at [430, 100] on icon "button" at bounding box center [431, 101] width 4 height 6
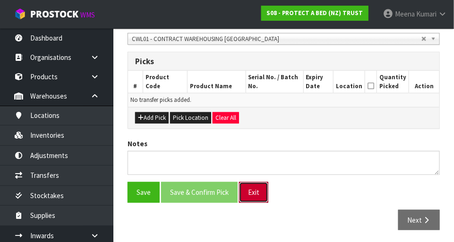
click at [254, 197] on button "Exit" at bounding box center [253, 192] width 29 height 20
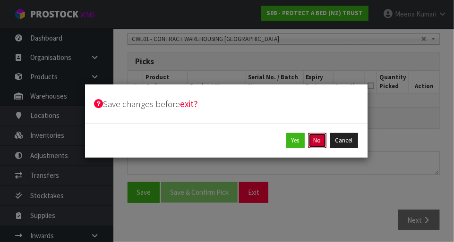
click at [319, 148] on button "No" at bounding box center [317, 140] width 18 height 15
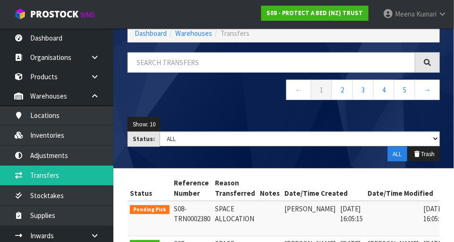
scroll to position [396, 0]
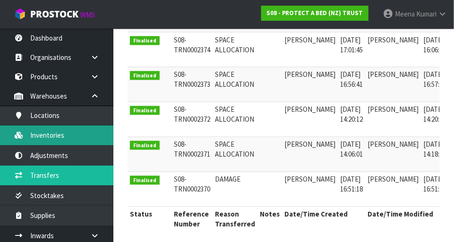
click at [75, 134] on link "Inventories" at bounding box center [56, 135] width 113 height 19
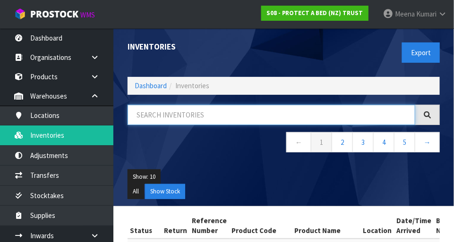
paste input "F0412KGN2"
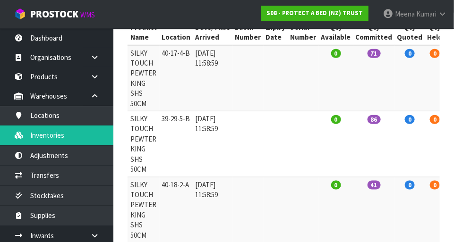
scroll to position [0, 174]
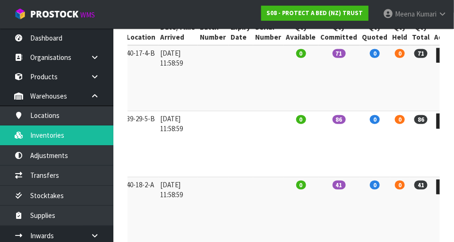
type input "F0412KGN2"
click at [441, 121] on icon at bounding box center [444, 121] width 7 height 6
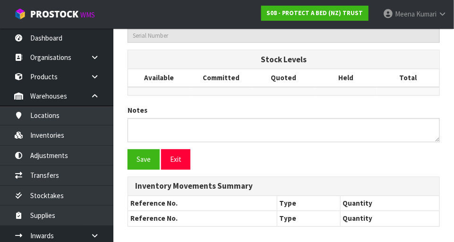
type input "F0412KGN2"
type input "SILKY TOUCH PEWTER KING SHS 50CM"
type input "39-29-5-B"
type input "S08-IRY0004446"
type input "S08-REC0000331"
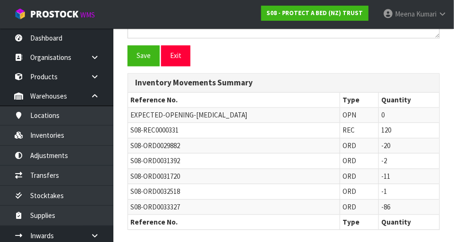
scroll to position [503, 0]
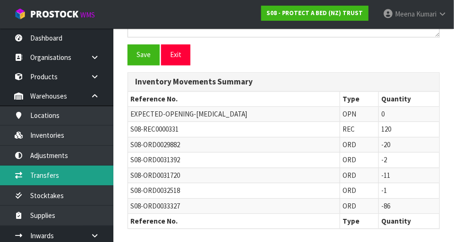
click at [65, 174] on link "Transfers" at bounding box center [56, 175] width 113 height 19
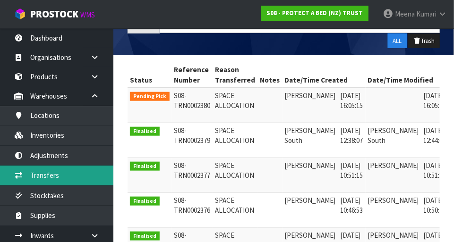
scroll to position [0, 23]
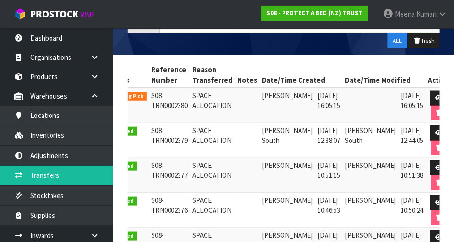
click at [430, 126] on link at bounding box center [438, 133] width 17 height 15
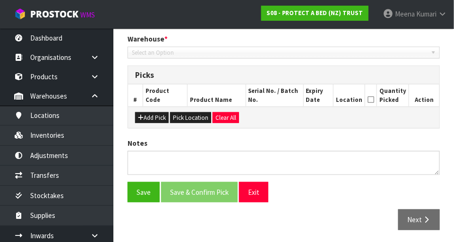
click at [439, 96] on th "Action" at bounding box center [424, 95] width 30 height 22
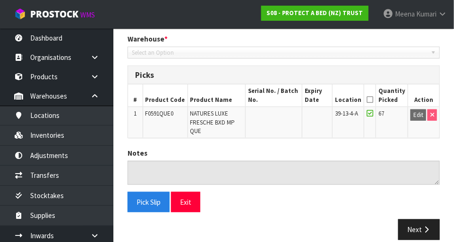
type input "[DATE]"
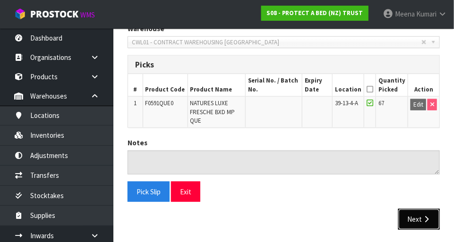
click at [415, 226] on button "Next" at bounding box center [419, 219] width 42 height 20
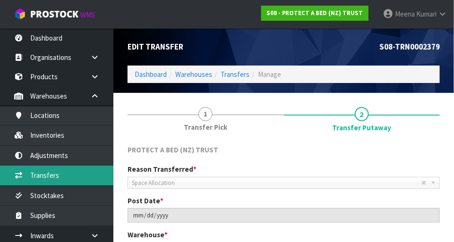
click at [47, 176] on link "Transfers" at bounding box center [56, 175] width 113 height 19
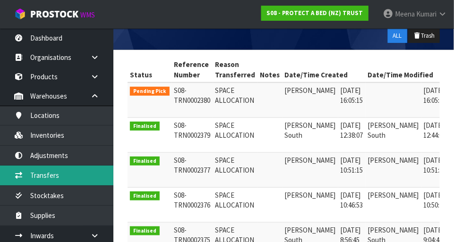
scroll to position [0, 23]
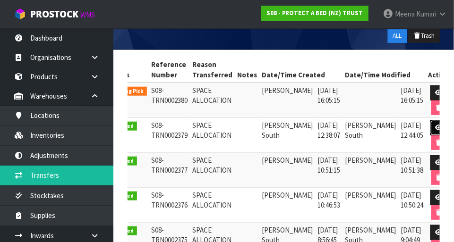
click at [435, 126] on icon at bounding box center [438, 128] width 7 height 6
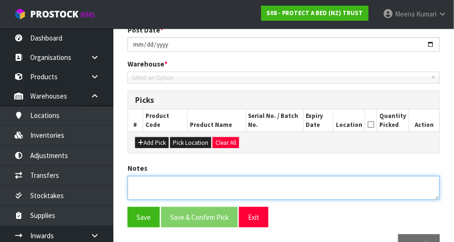
click at [427, 176] on textarea at bounding box center [283, 188] width 312 height 24
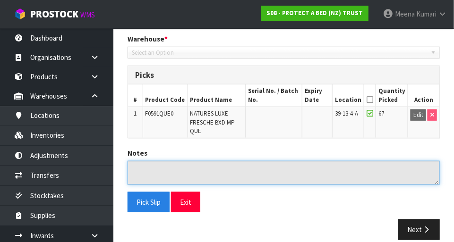
type input "[DATE]"
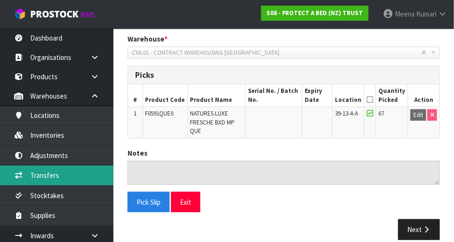
click at [52, 172] on link "Transfers" at bounding box center [56, 175] width 113 height 19
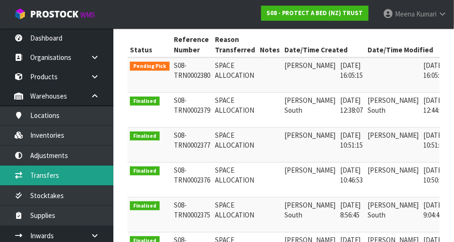
scroll to position [0, 23]
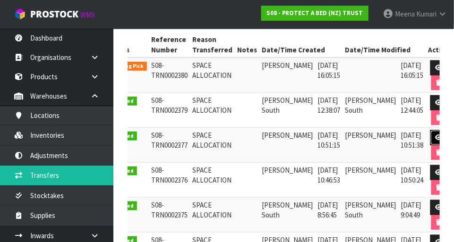
click at [433, 138] on link at bounding box center [438, 137] width 17 height 15
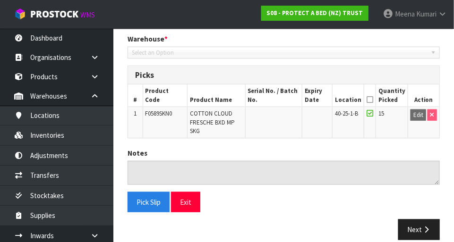
scroll to position [206, 0]
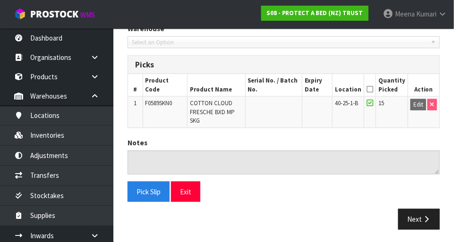
type input "[DATE]"
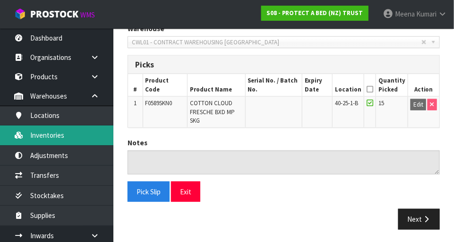
click at [66, 131] on link "Inventories" at bounding box center [56, 135] width 113 height 19
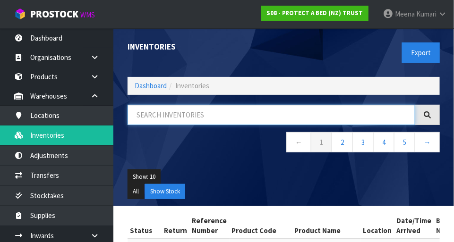
click at [216, 115] on input "text" at bounding box center [270, 115] width 287 height 20
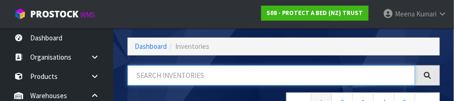
scroll to position [64, 0]
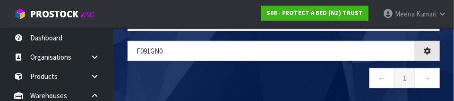
click at [297, 85] on nav "← 1 →" at bounding box center [283, 79] width 312 height 23
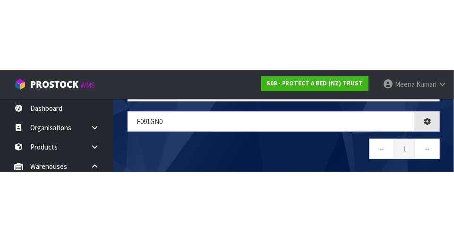
scroll to position [53, 0]
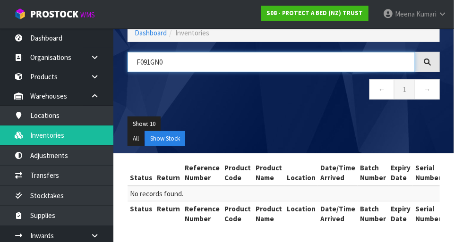
click at [145, 61] on input "F091GN0" at bounding box center [270, 62] width 287 height 20
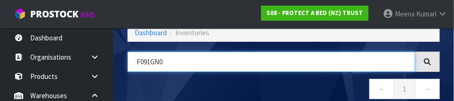
click at [136, 65] on input "F091GN0" at bounding box center [270, 62] width 287 height 20
click at [151, 60] on input "F091GN0" at bounding box center [270, 62] width 287 height 20
click at [149, 64] on input "F091GN0" at bounding box center [270, 62] width 287 height 20
click at [143, 60] on input "F091GN0" at bounding box center [270, 62] width 287 height 20
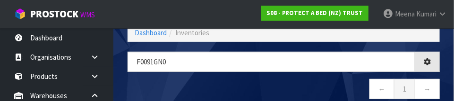
click at [292, 84] on nav "← 1 →" at bounding box center [283, 90] width 312 height 23
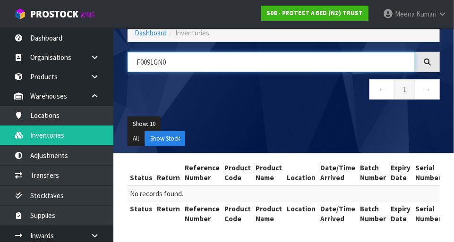
click at [206, 57] on input "F0091GN0" at bounding box center [270, 62] width 287 height 20
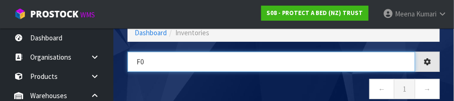
type input "F"
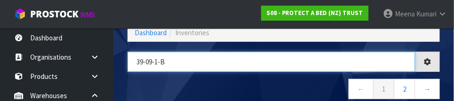
type input "39-09-1-B"
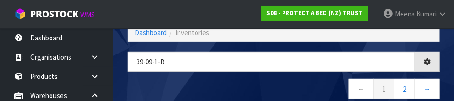
click at [251, 86] on nav "← 1 2 →" at bounding box center [283, 90] width 312 height 23
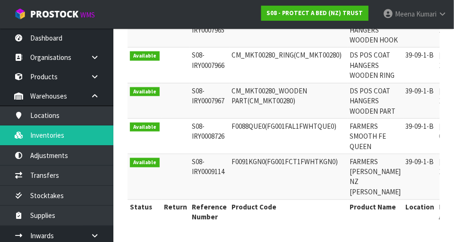
scroll to position [354, 0]
copy td "F0091KGN0"
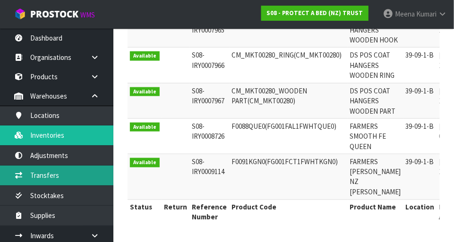
click at [64, 175] on link "Transfers" at bounding box center [56, 175] width 113 height 19
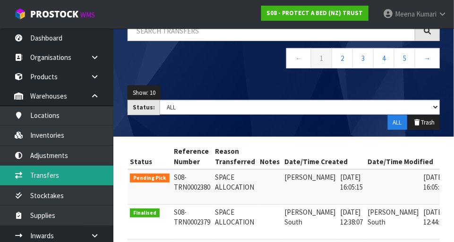
scroll to position [0, 23]
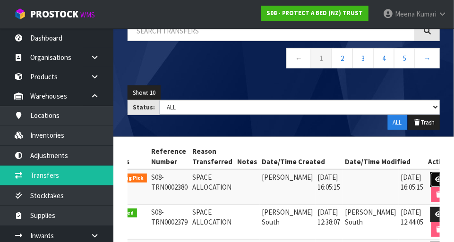
click at [435, 177] on icon at bounding box center [438, 180] width 7 height 6
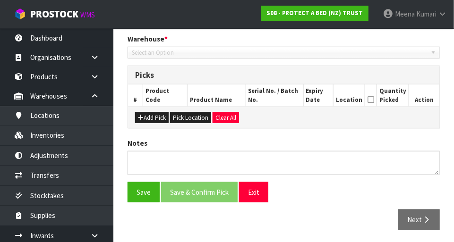
type input "[DATE]"
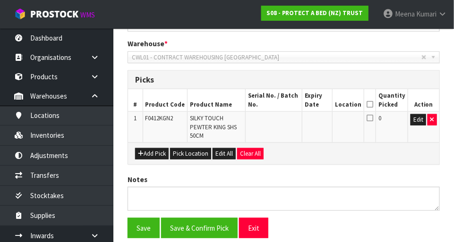
scroll to position [189, 0]
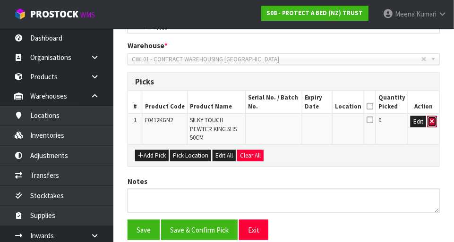
click at [431, 123] on icon "button" at bounding box center [432, 121] width 4 height 6
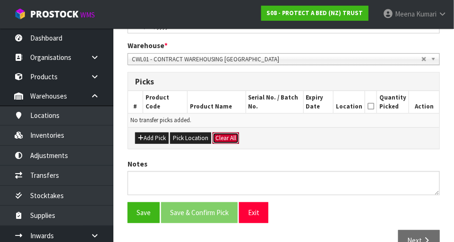
click at [231, 139] on button "Clear All" at bounding box center [225, 138] width 26 height 11
click at [155, 139] on button "Add Pick" at bounding box center [152, 138] width 34 height 11
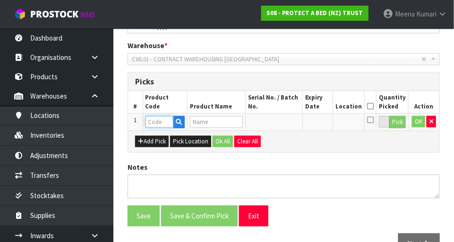
paste input "F0091KGN0"
type input "F0091KGN0"
type input "FARMERS [PERSON_NAME] NZ [PERSON_NAME]"
type input "F0091KGN0"
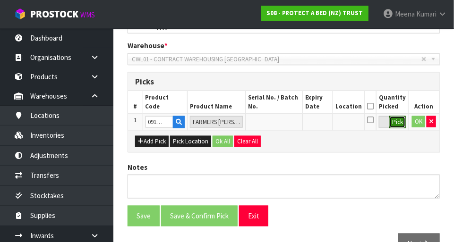
click at [390, 124] on button "Pick" at bounding box center [397, 122] width 17 height 12
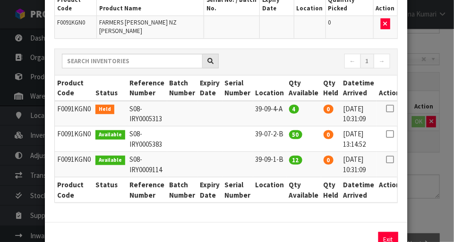
scroll to position [84, 0]
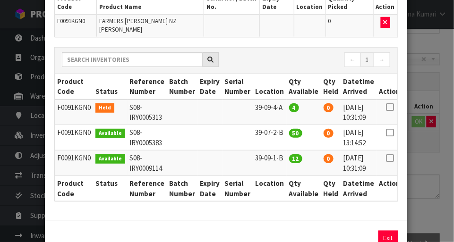
click at [386, 158] on icon at bounding box center [390, 158] width 8 height 0
click at [357, 231] on button "Assign Pick" at bounding box center [356, 238] width 39 height 15
type input "12"
copy td "39-09-1-B"
click at [428, 184] on div "Pick Line Picks Product Code Product Name Serial No. / Batch No. Expiry Date Lo…" at bounding box center [227, 121] width 454 height 242
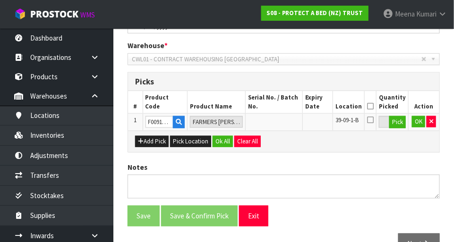
click at [371, 106] on icon at bounding box center [370, 106] width 7 height 0
click at [420, 125] on button "OK" at bounding box center [418, 121] width 13 height 11
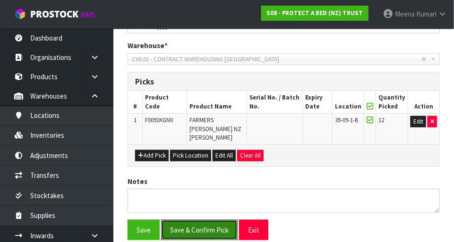
click at [216, 220] on button "Save & Confirm Pick" at bounding box center [199, 230] width 76 height 20
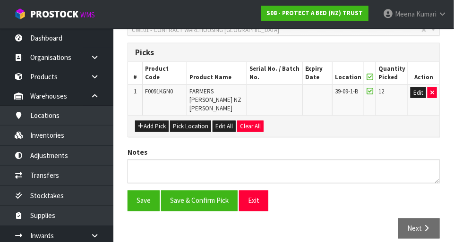
scroll to position [232, 0]
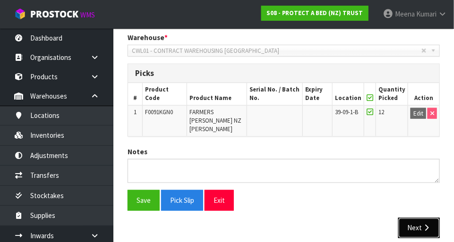
click at [424, 225] on icon "button" at bounding box center [426, 228] width 9 height 7
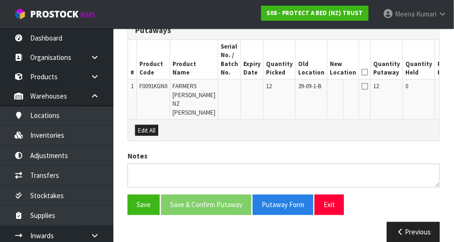
scroll to position [273, 0]
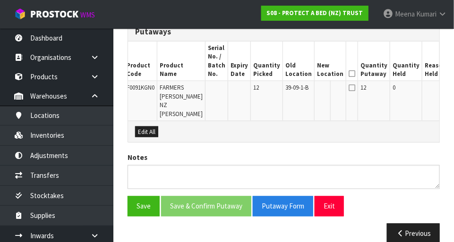
click at [451, 88] on button "Edit" at bounding box center [459, 89] width 16 height 11
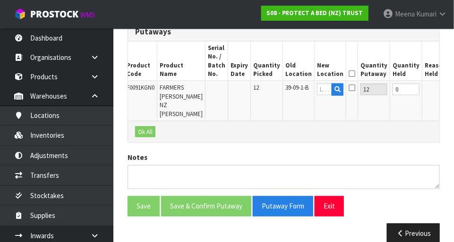
scroll to position [0, 10]
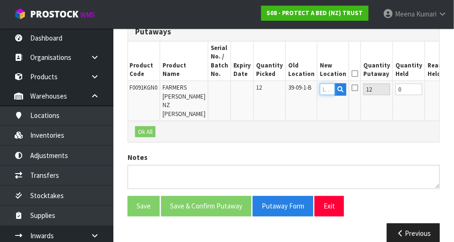
paste input "39-09-1-B"
type input "39-09-1-B"
click at [453, 90] on button "OK" at bounding box center [460, 89] width 13 height 11
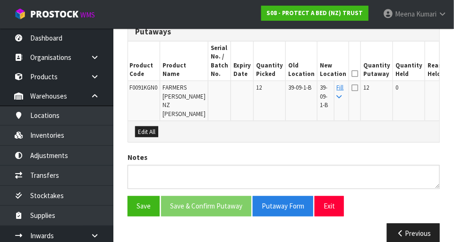
click at [351, 74] on icon at bounding box center [354, 74] width 7 height 0
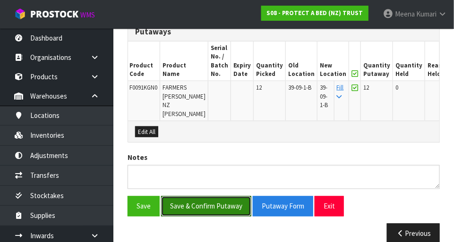
click at [225, 196] on button "Save & Confirm Putaway" at bounding box center [206, 206] width 90 height 20
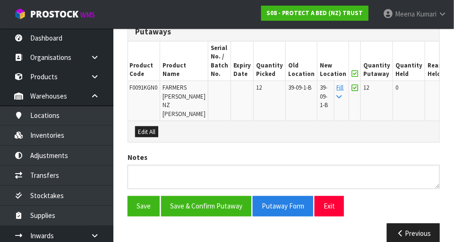
scroll to position [0, 0]
